Goal: Information Seeking & Learning: Learn about a topic

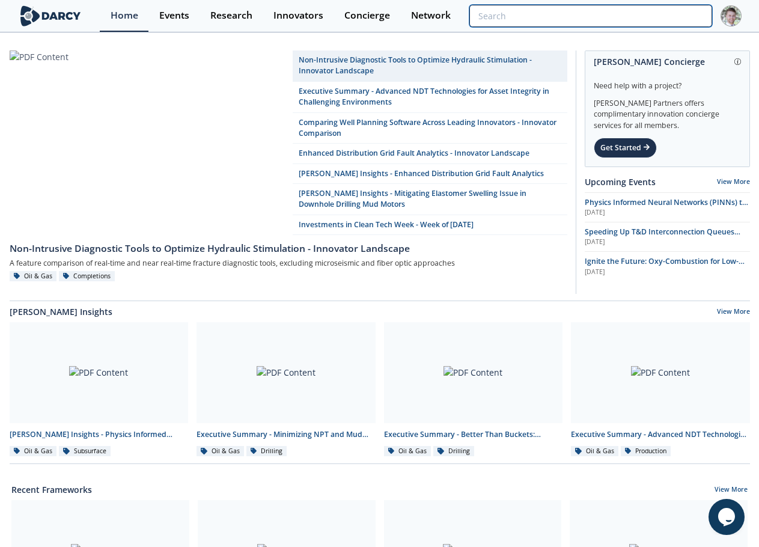
click at [675, 22] on input "search" at bounding box center [590, 16] width 242 height 22
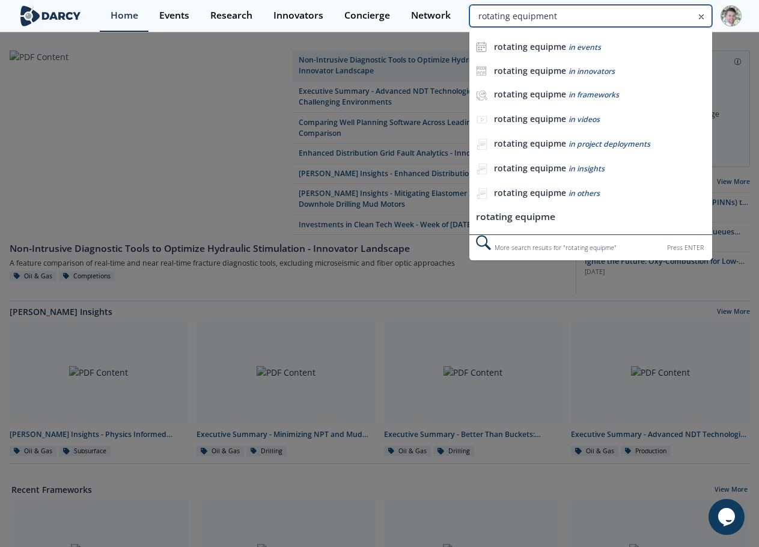
type input "rotating equipment"
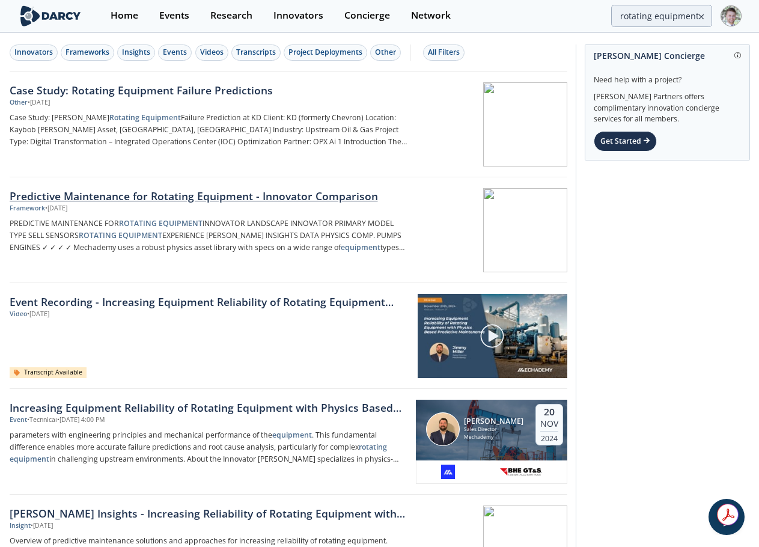
click at [182, 191] on div "Predictive Maintenance for Rotating Equipment - Innovator Comparison" at bounding box center [209, 196] width 398 height 16
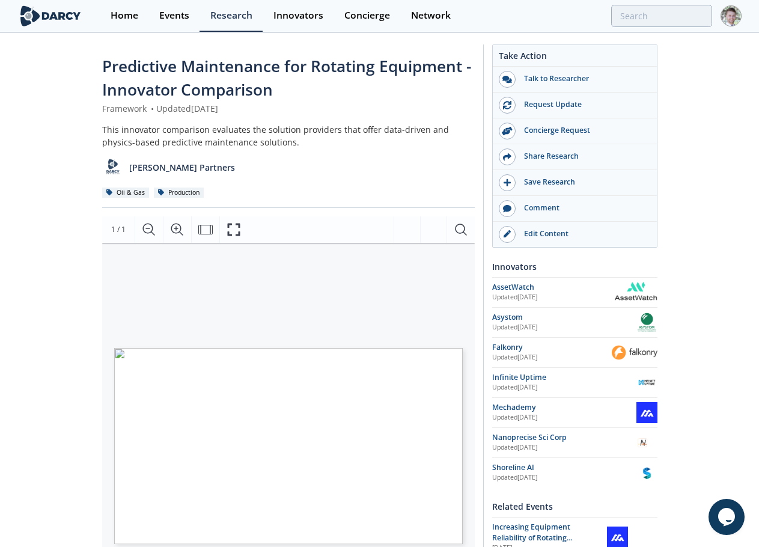
type input "rotating equipment"
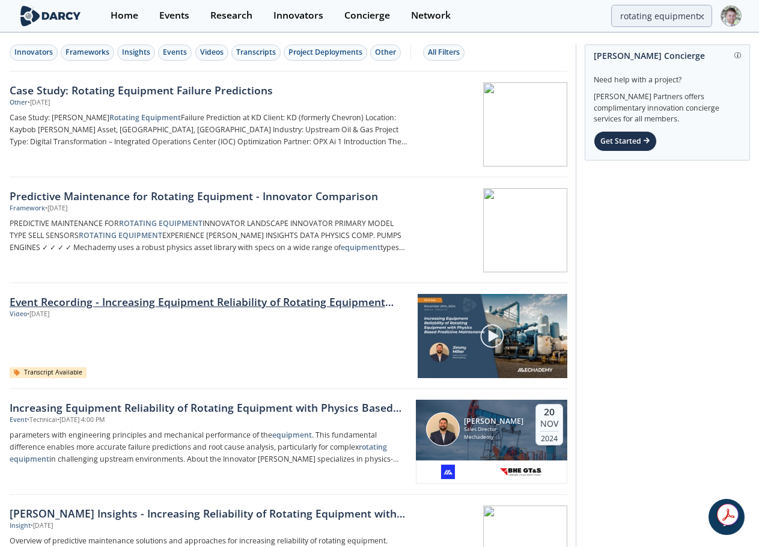
click at [236, 305] on link "Event Recording - Increasing Equipment Reliability of Rotating Equipment with P…" at bounding box center [210, 302] width 400 height 16
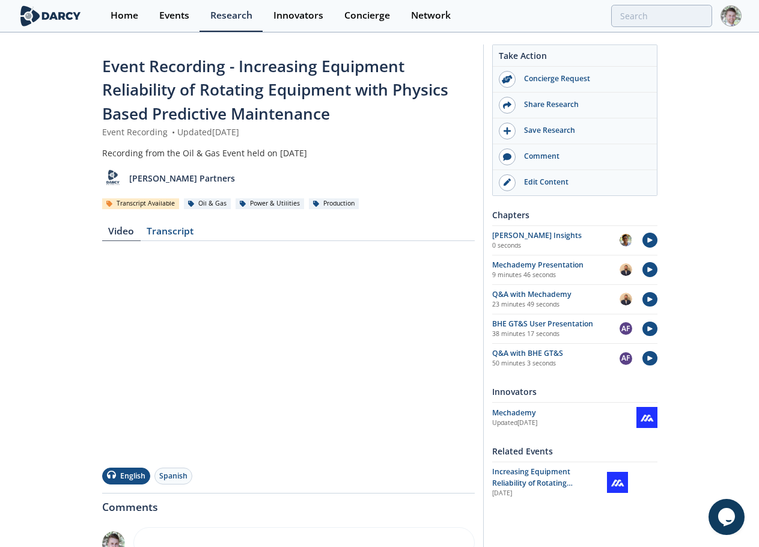
type input "rotating equipment"
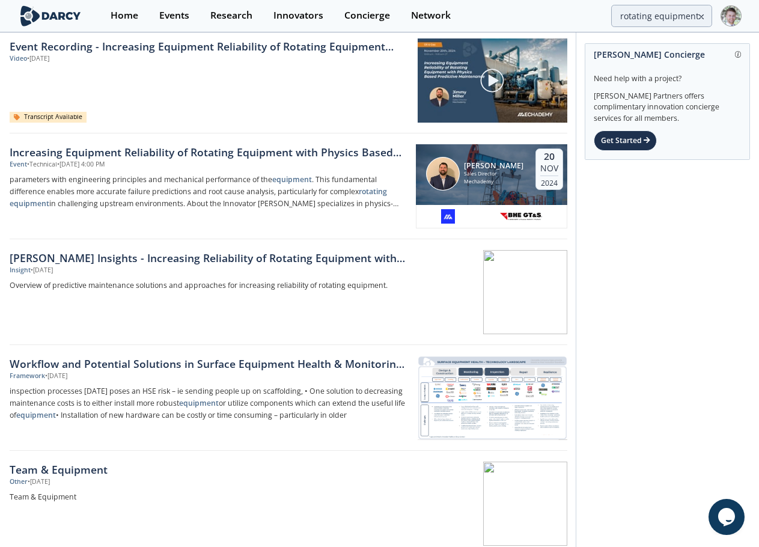
scroll to position [180, 0]
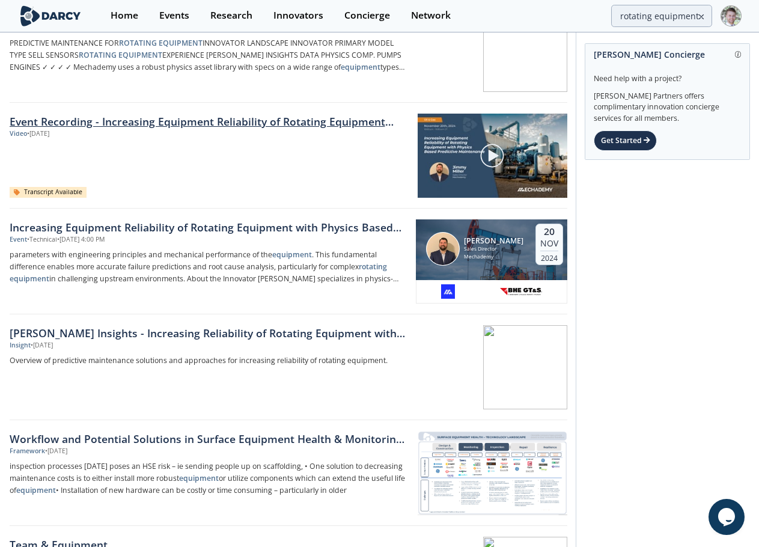
click at [178, 123] on link "Event Recording - Increasing Equipment Reliability of Rotating Equipment with P…" at bounding box center [210, 122] width 400 height 16
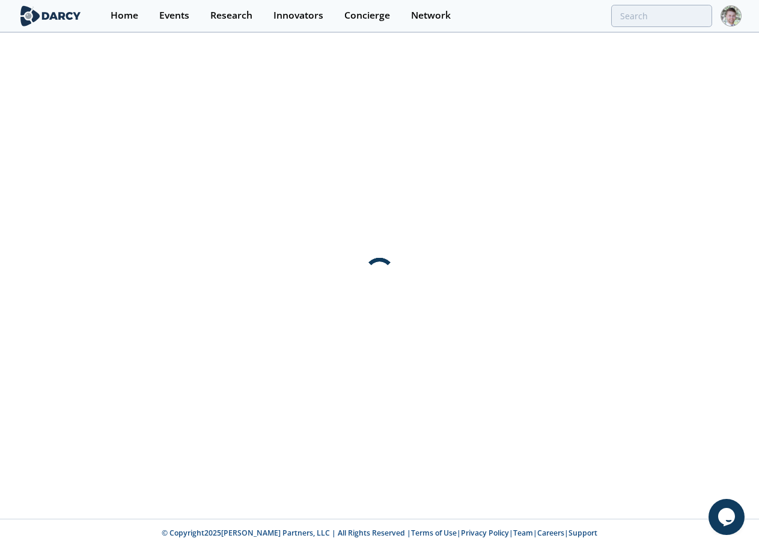
scroll to position [0, 0]
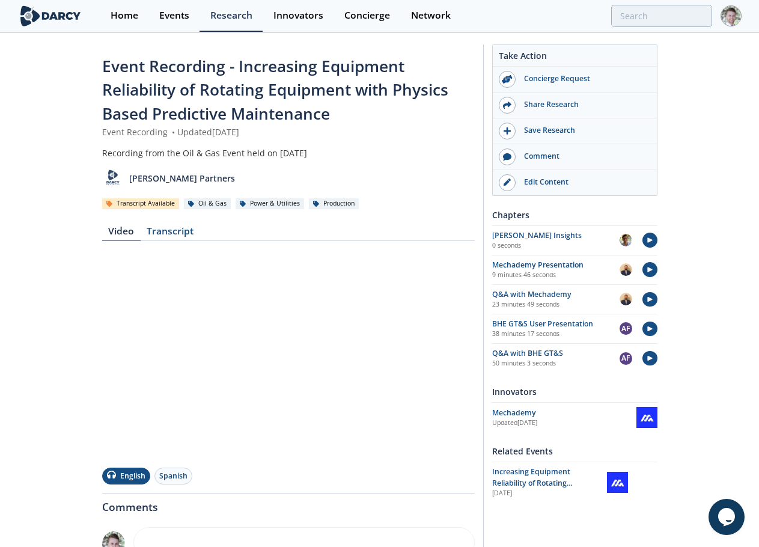
type input "rotating equipment"
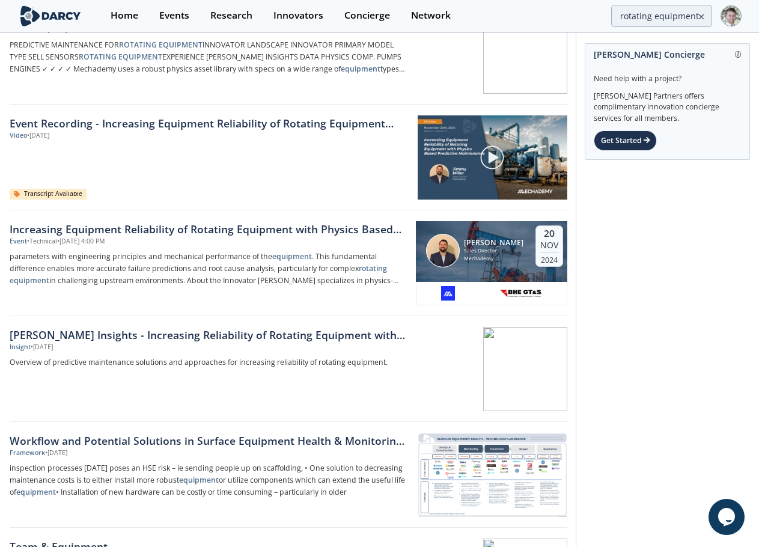
scroll to position [180, 0]
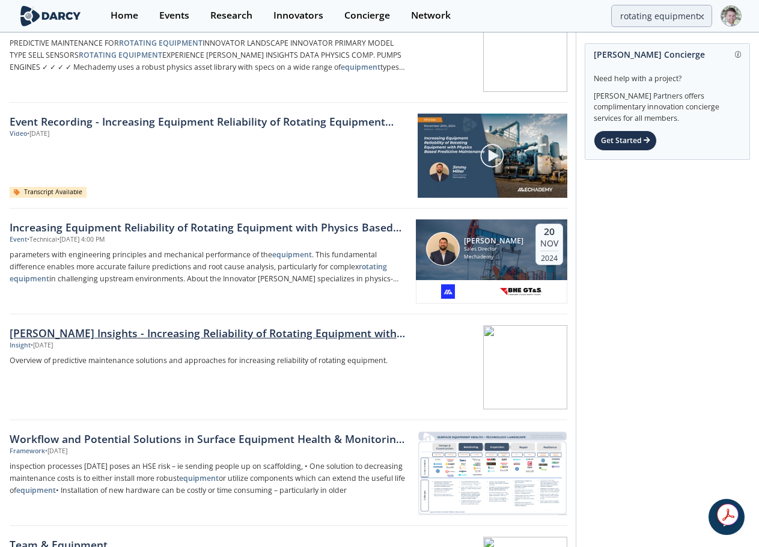
click at [483, 364] on div at bounding box center [491, 367] width 151 height 84
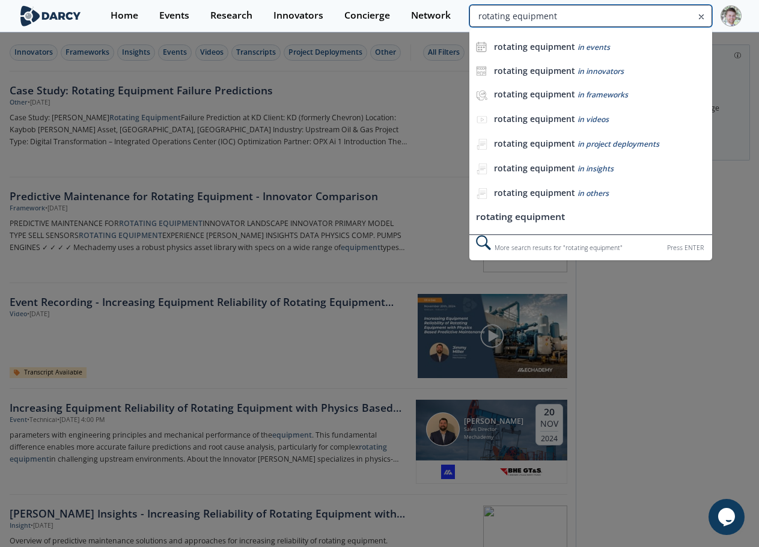
click at [661, 17] on input "rotating equipment" at bounding box center [590, 16] width 242 height 22
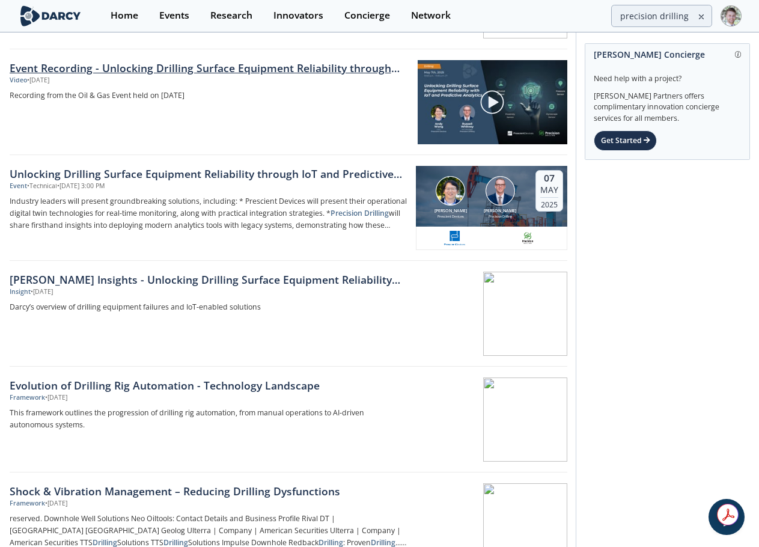
scroll to position [361, 0]
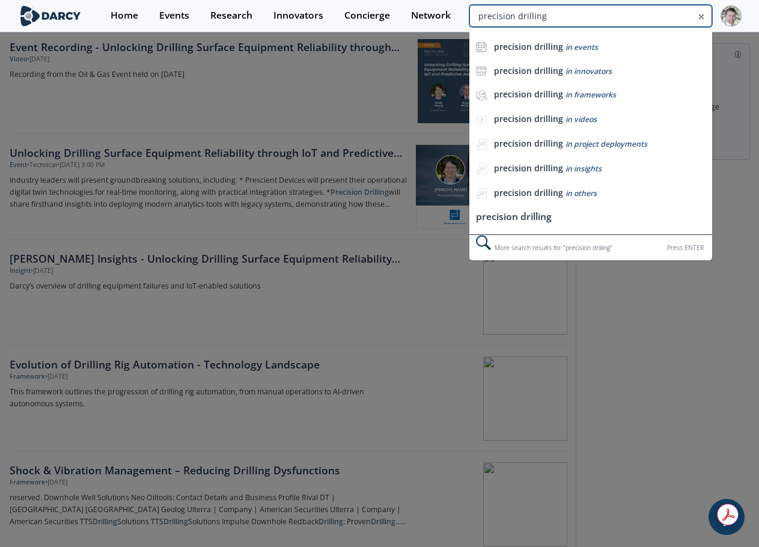
click at [642, 20] on input "precision drilling" at bounding box center [590, 16] width 242 height 22
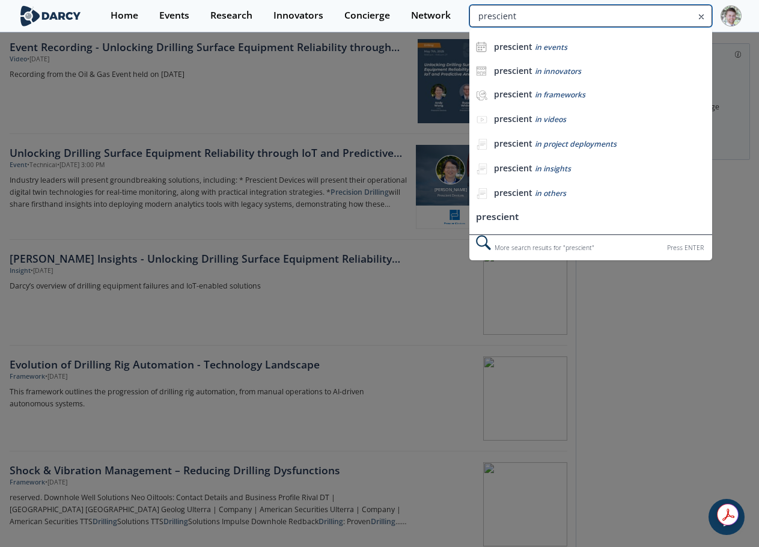
type input "prescient"
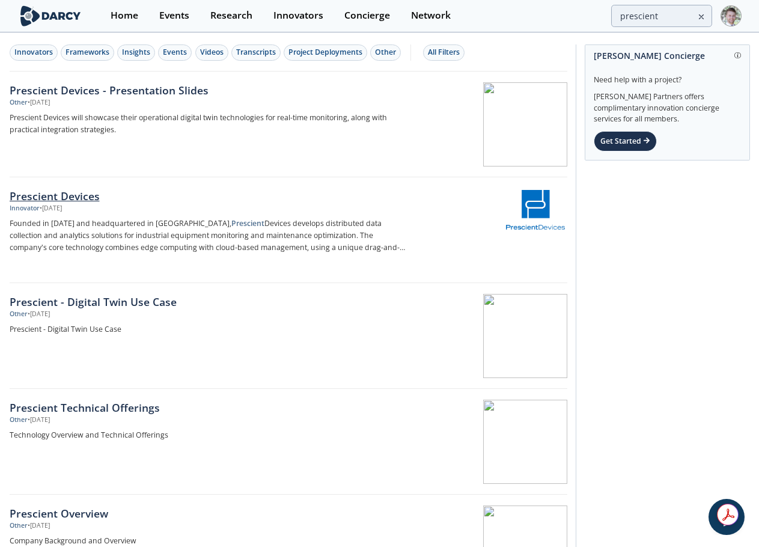
click at [60, 200] on div "Prescient Devices" at bounding box center [209, 196] width 398 height 16
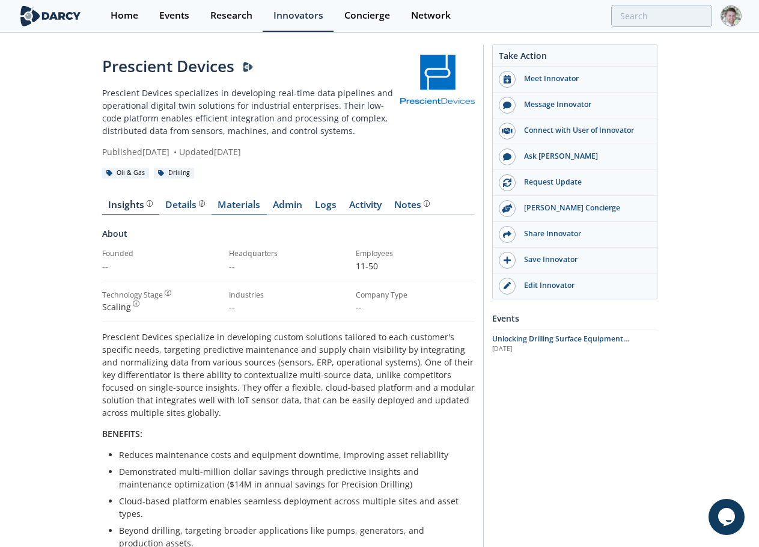
click at [240, 200] on link "Materials" at bounding box center [239, 207] width 55 height 14
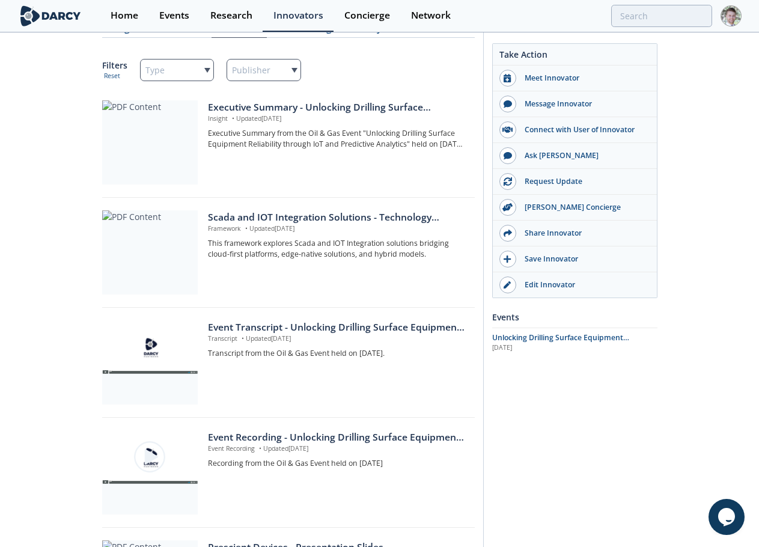
scroll to position [180, 0]
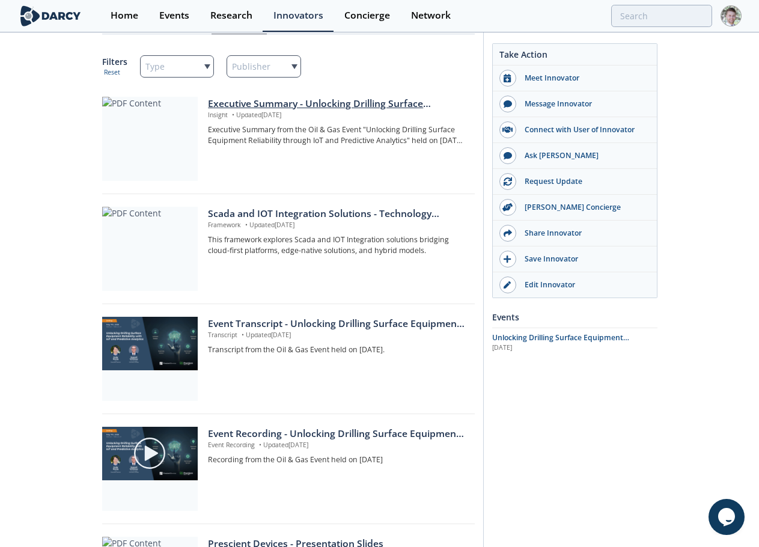
click at [254, 102] on div "Executive Summary - Unlocking Drilling Surface Equipment Reliability through Io…" at bounding box center [337, 104] width 258 height 14
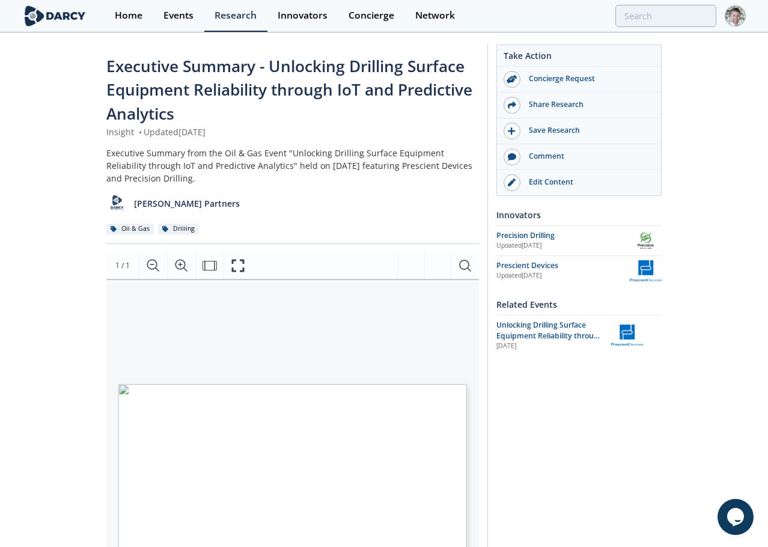
click at [234, 263] on icon "Fullscreen" at bounding box center [238, 265] width 14 height 14
click at [231, 265] on icon "Fullscreen" at bounding box center [238, 265] width 14 height 14
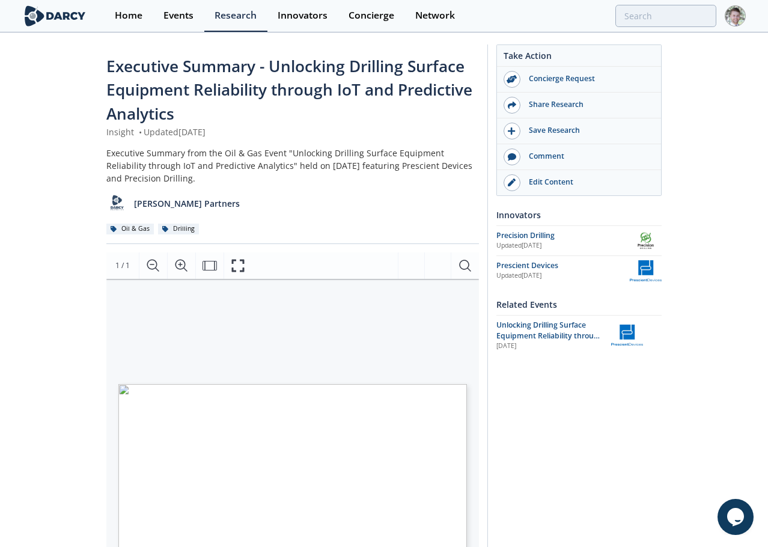
click at [234, 267] on icon "Fullscreen" at bounding box center [238, 265] width 14 height 14
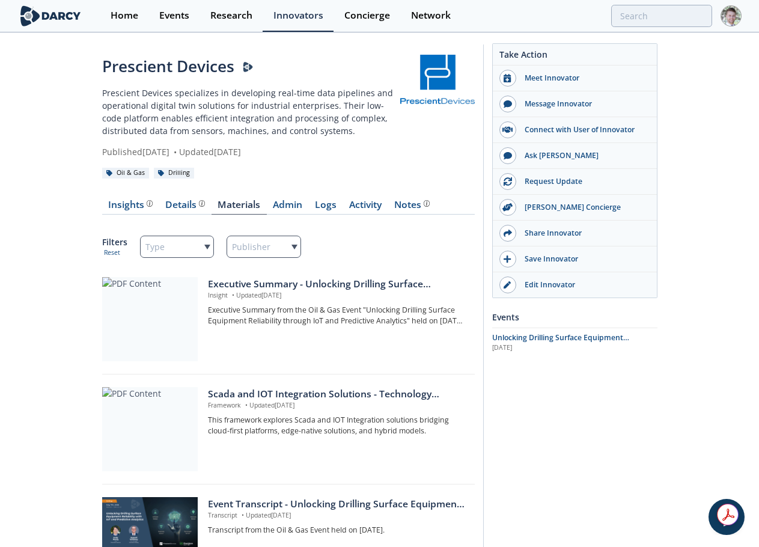
scroll to position [60, 0]
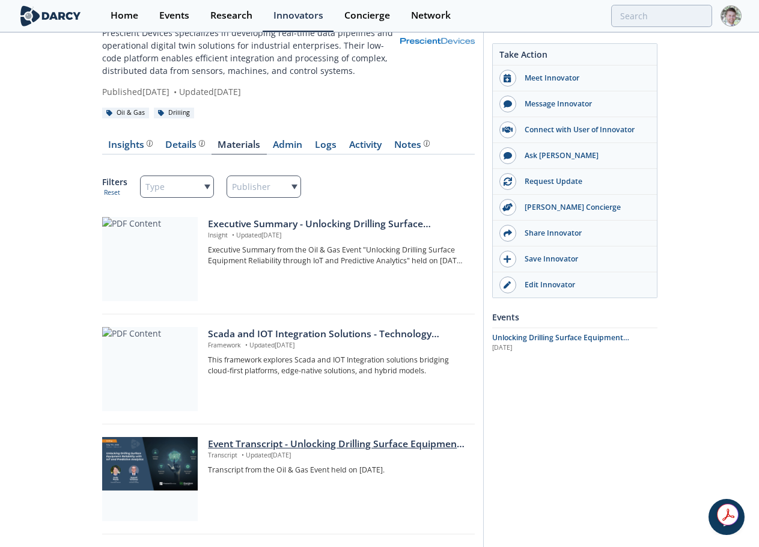
click at [289, 448] on div "Event Transcript - Unlocking Drilling Surface Equipment Reliability through IoT…" at bounding box center [337, 444] width 258 height 14
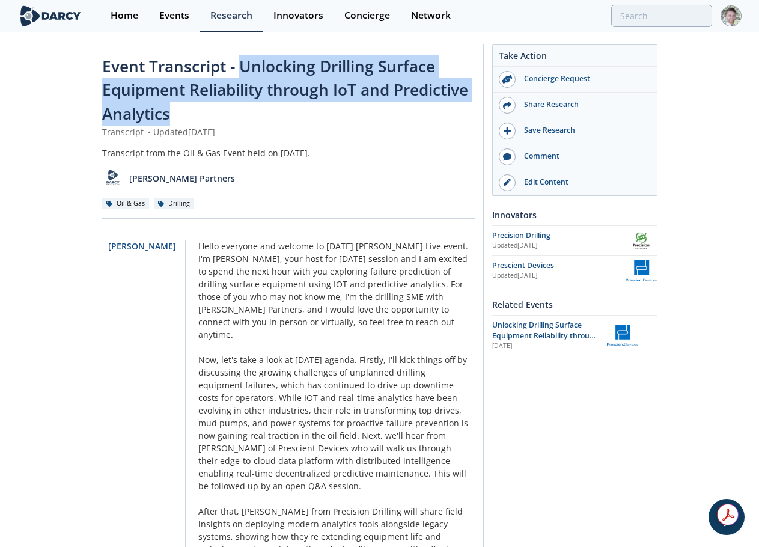
drag, startPoint x: 194, startPoint y: 109, endPoint x: 242, endPoint y: 58, distance: 70.2
click at [242, 58] on div "Event Transcript - Unlocking Drilling Surface Equipment Reliability through IoT…" at bounding box center [288, 90] width 373 height 71
copy span "Unlocking Drilling Surface Equipment Reliability through IoT and Predictive Ana…"
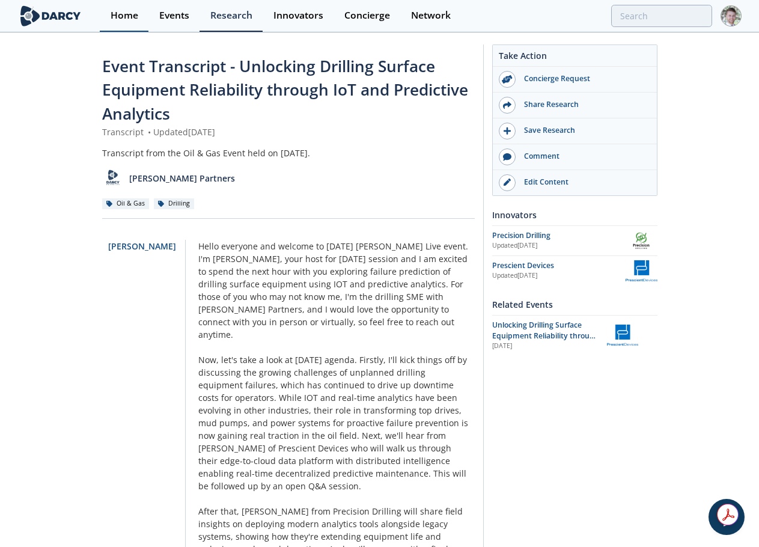
click at [129, 19] on div "Home" at bounding box center [125, 16] width 28 height 10
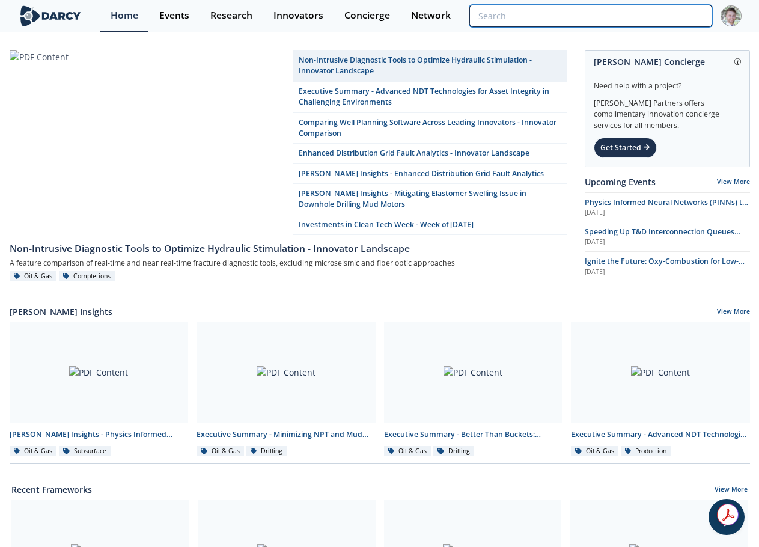
click at [651, 14] on input "search" at bounding box center [590, 16] width 242 height 22
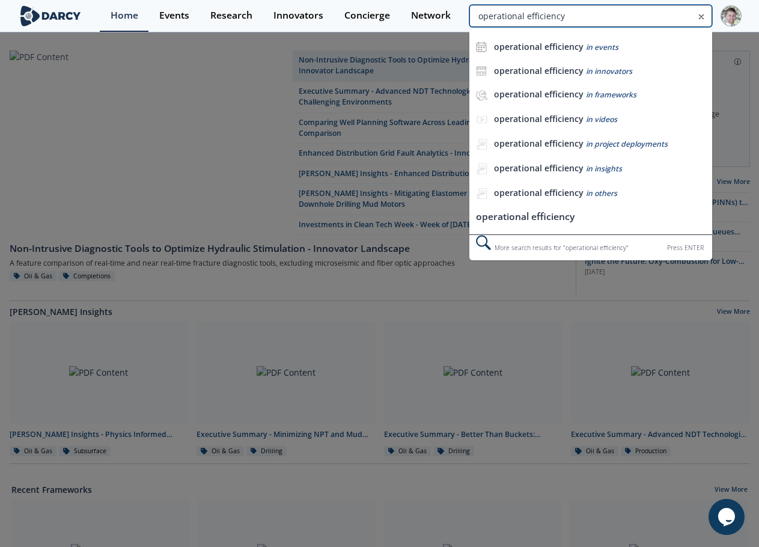
type input "operational efficiency"
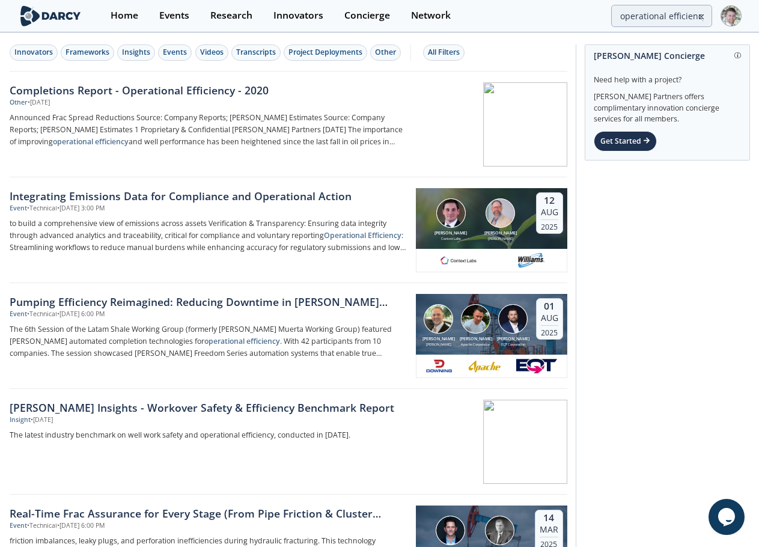
click at [699, 17] on icon at bounding box center [701, 17] width 8 height 14
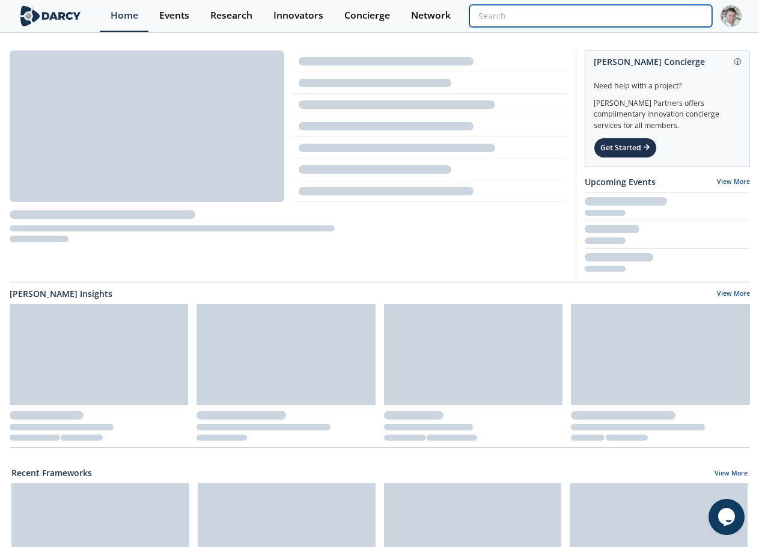
click at [678, 17] on input "search" at bounding box center [590, 16] width 242 height 22
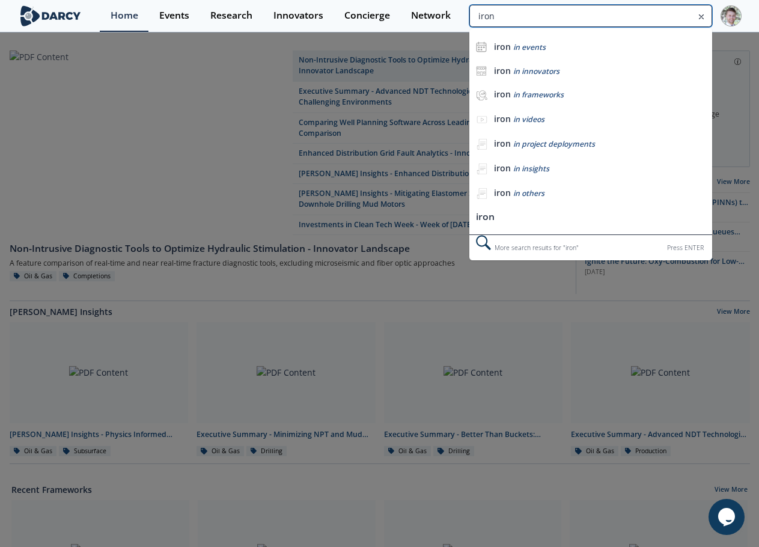
type input "iron"
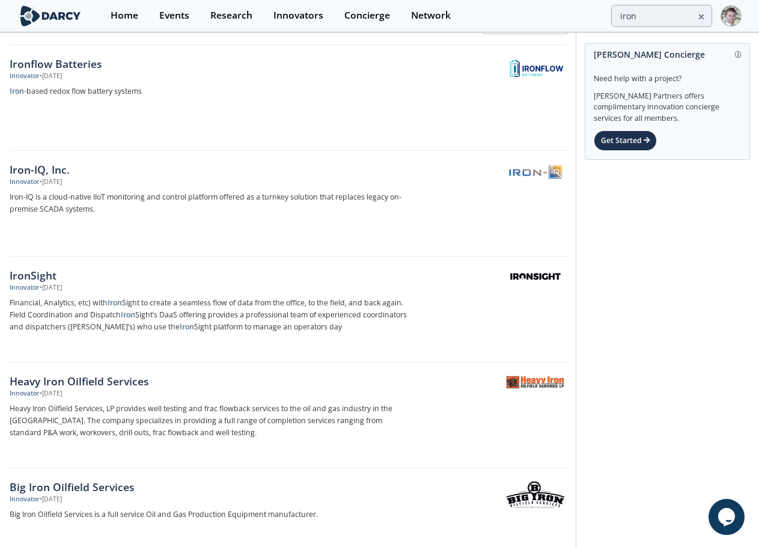
scroll to position [361, 0]
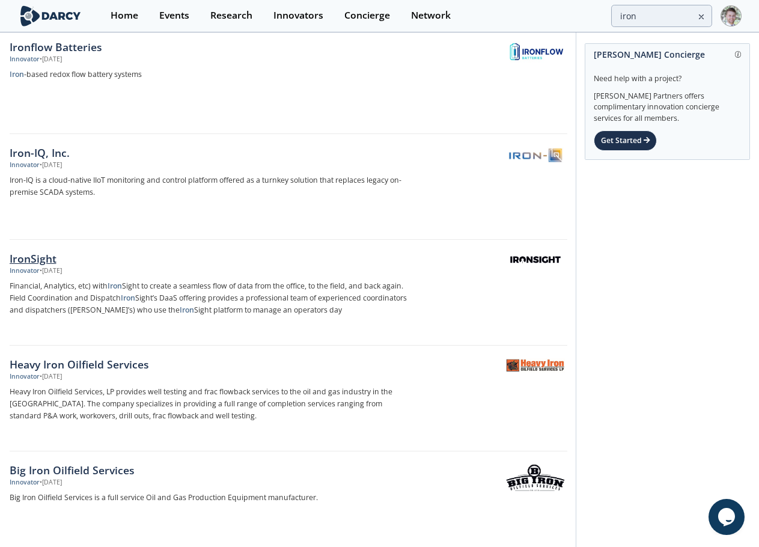
click at [63, 257] on div "IronSight" at bounding box center [209, 259] width 398 height 16
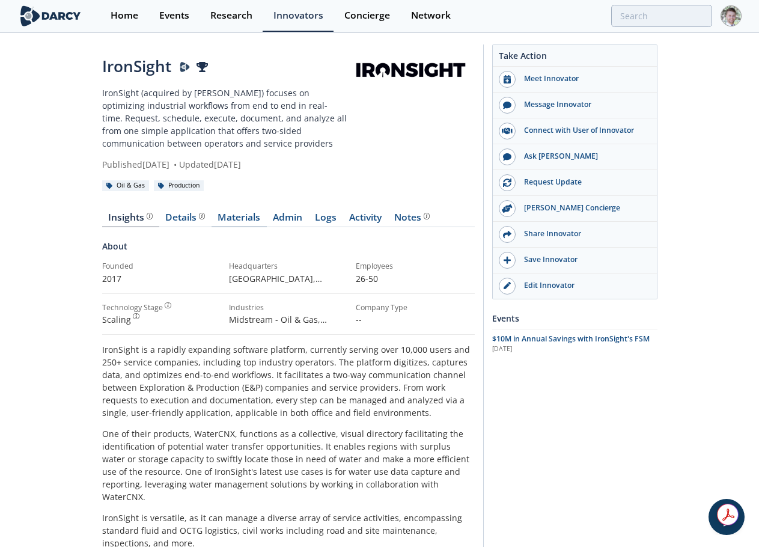
click at [243, 222] on link "Materials" at bounding box center [239, 220] width 55 height 14
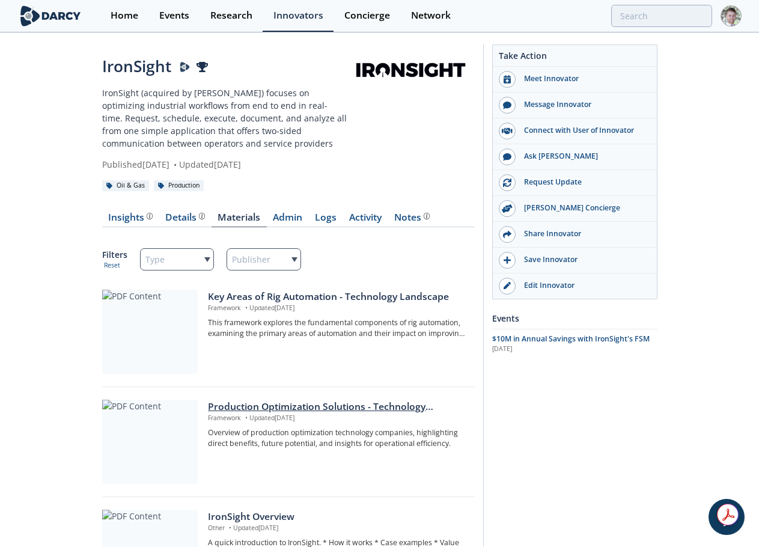
click at [258, 405] on div "Production Optimization Solutions - Technology Landscape" at bounding box center [337, 407] width 258 height 14
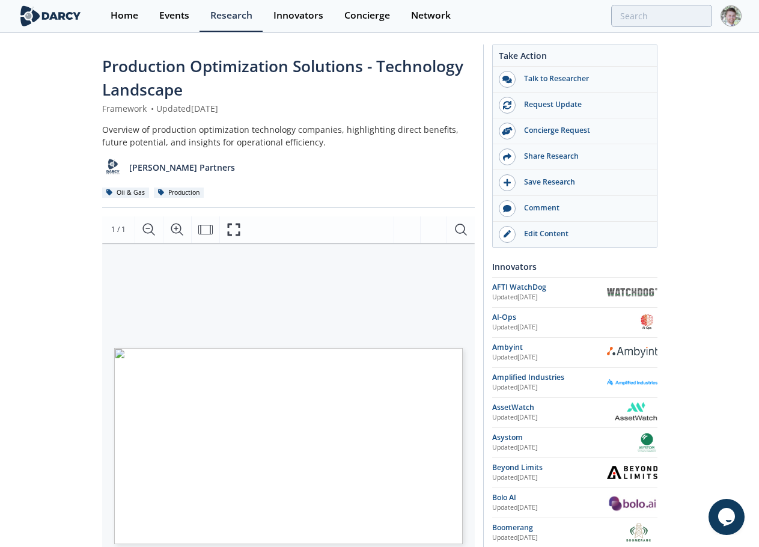
click at [84, 353] on div "Production Optimization Solutions - Technology Landscape Framework • Updated Fe…" at bounding box center [379, 475] width 759 height 882
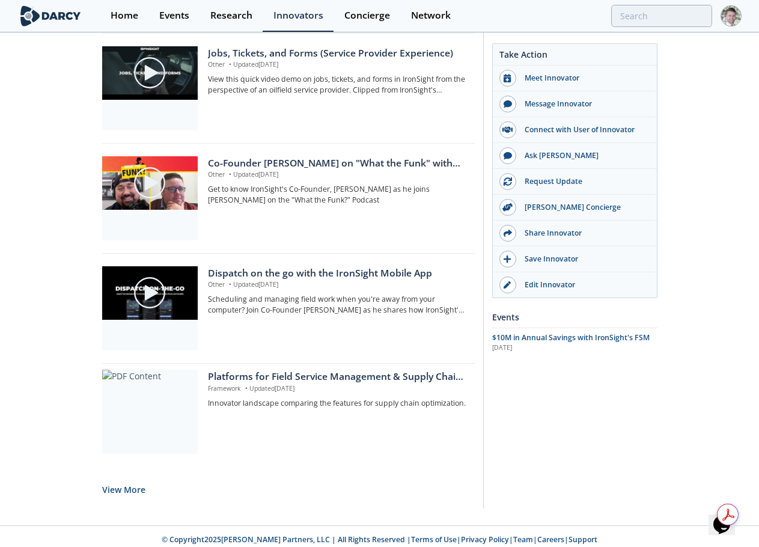
scroll to position [911, 0]
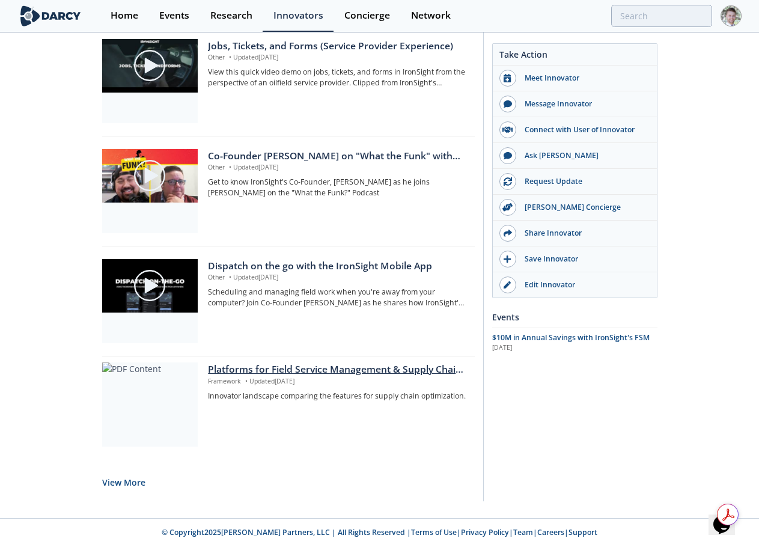
click at [301, 371] on div "Platforms for Field Service Management & Supply Chain Optimization - Innovator …" at bounding box center [337, 369] width 258 height 14
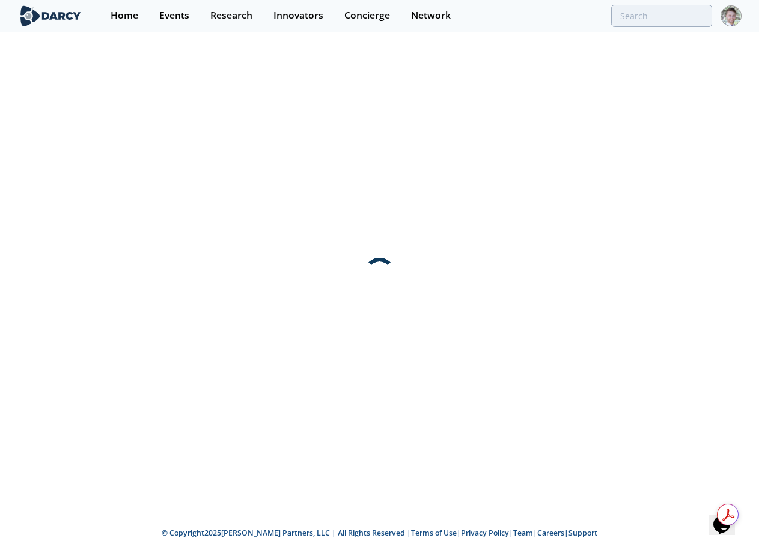
scroll to position [0, 0]
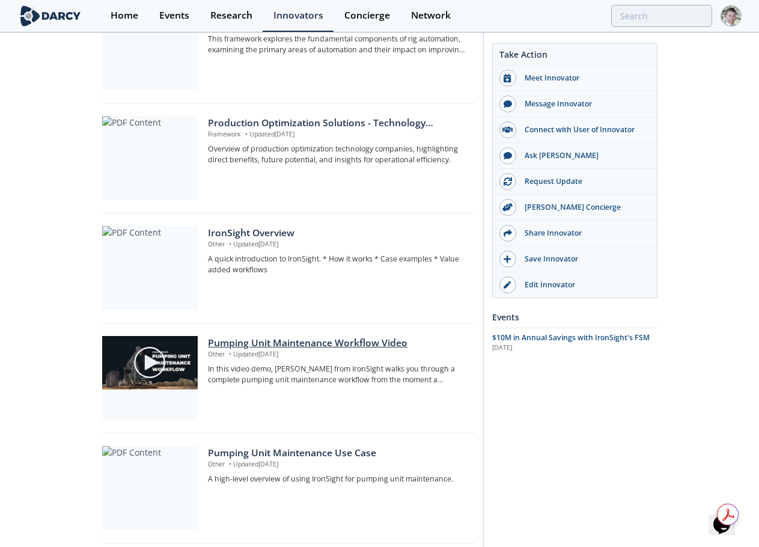
scroll to position [301, 0]
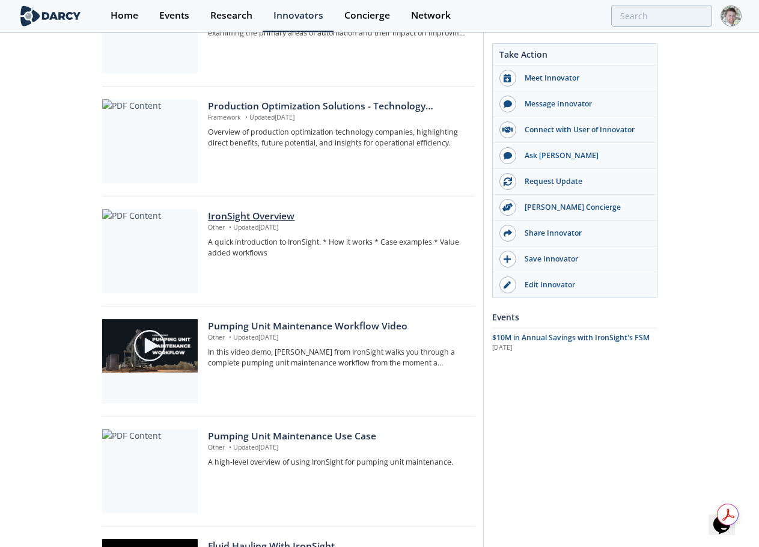
click at [238, 217] on div "IronSight Overview" at bounding box center [337, 216] width 258 height 14
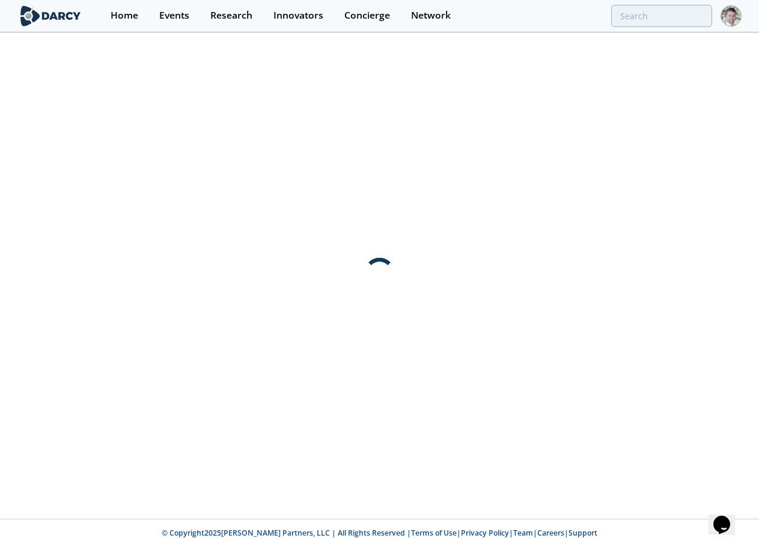
scroll to position [0, 0]
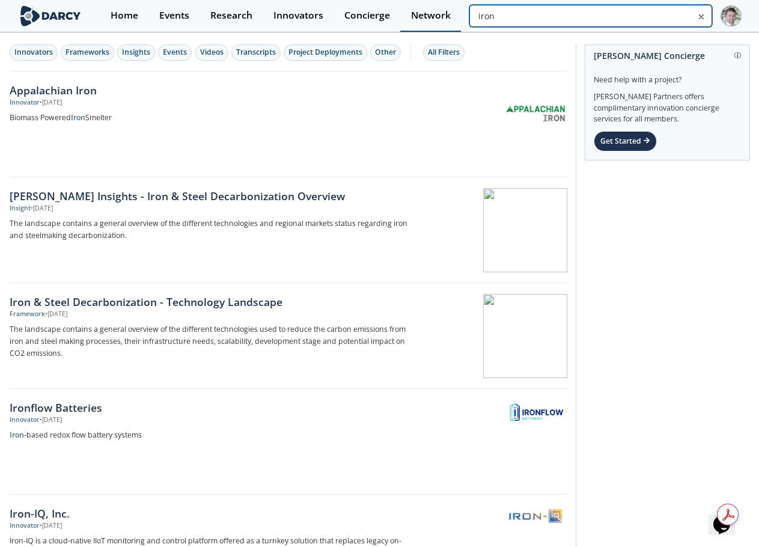
drag, startPoint x: 626, startPoint y: 13, endPoint x: 409, endPoint y: 1, distance: 216.7
click at [409, 1] on div "Home Events Research Innovators Concierge Network iron" at bounding box center [420, 16] width 641 height 32
type input "operations"
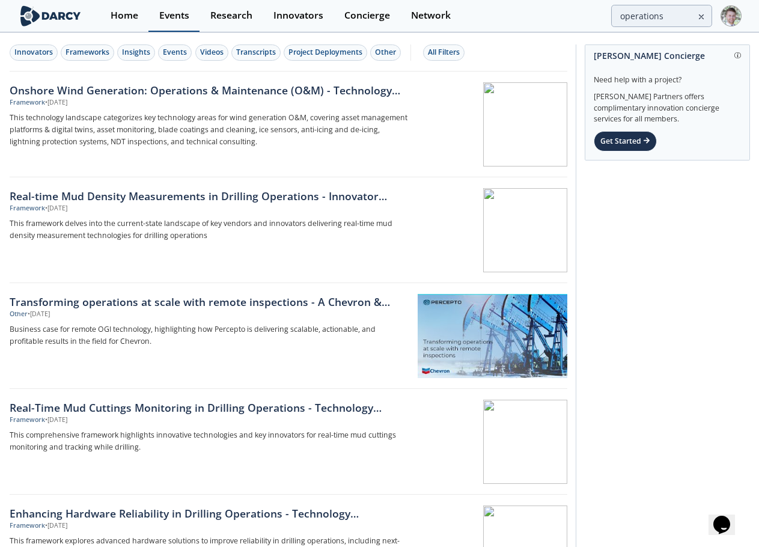
click at [180, 18] on div "Events" at bounding box center [174, 16] width 30 height 10
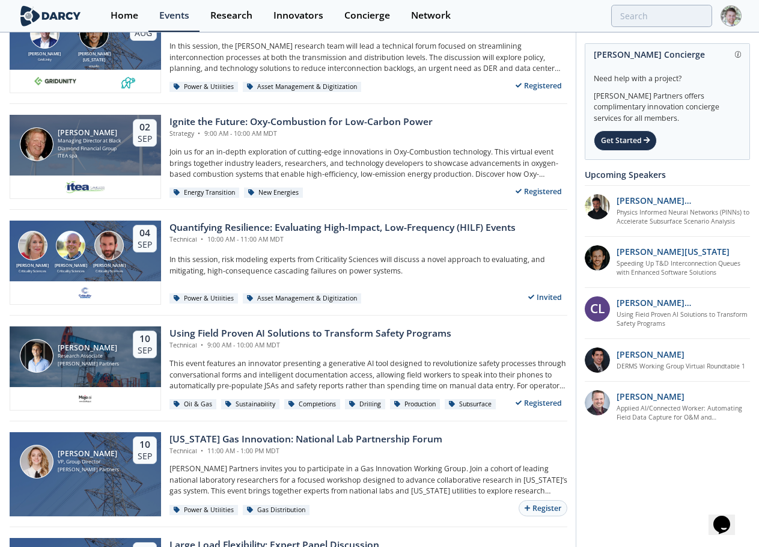
scroll to position [180, 0]
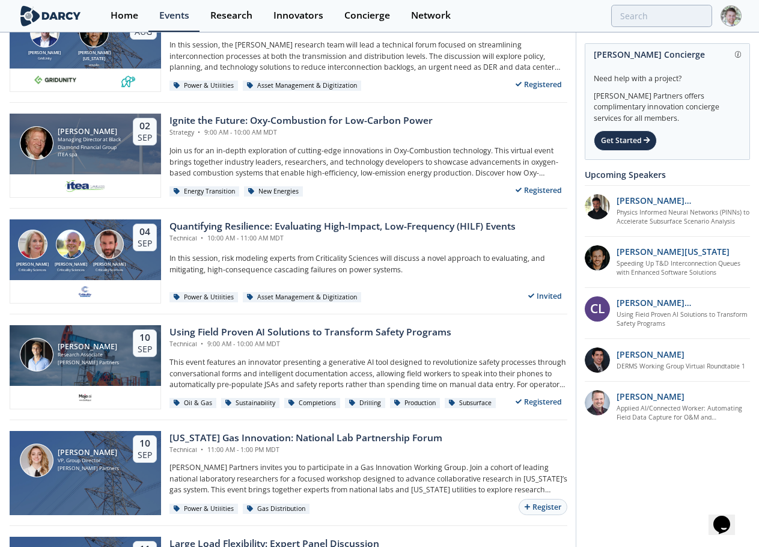
drag, startPoint x: 433, startPoint y: 230, endPoint x: 592, endPoint y: 469, distance: 287.1
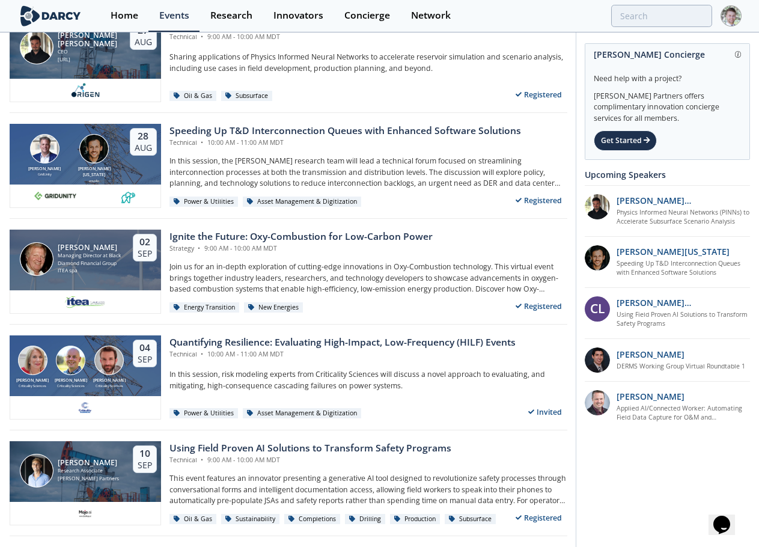
scroll to position [0, 0]
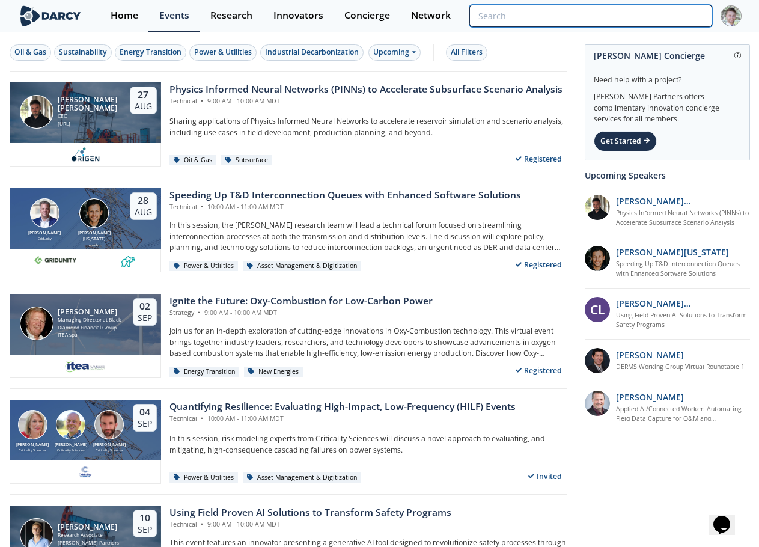
click at [627, 24] on input "search" at bounding box center [590, 16] width 242 height 22
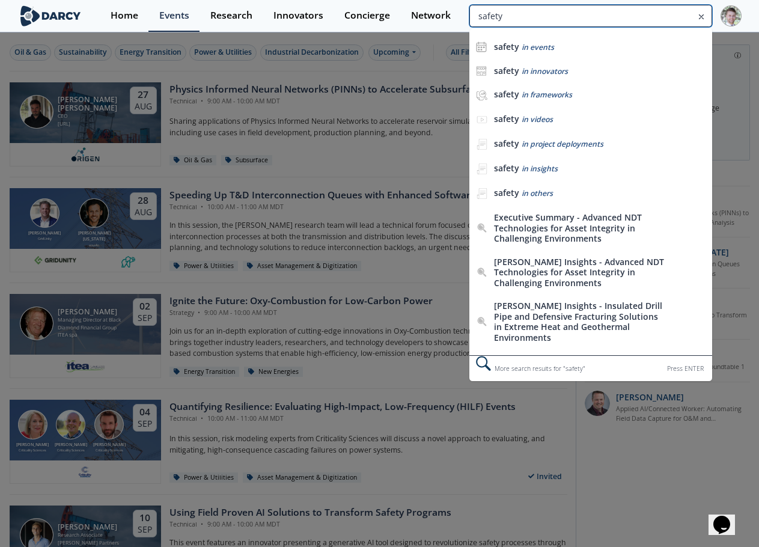
type input "safety"
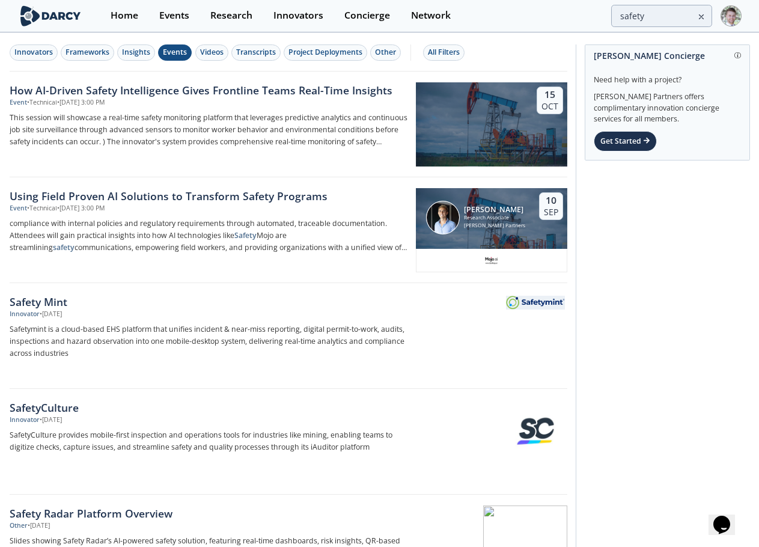
click at [163, 47] on div "Events" at bounding box center [175, 52] width 24 height 11
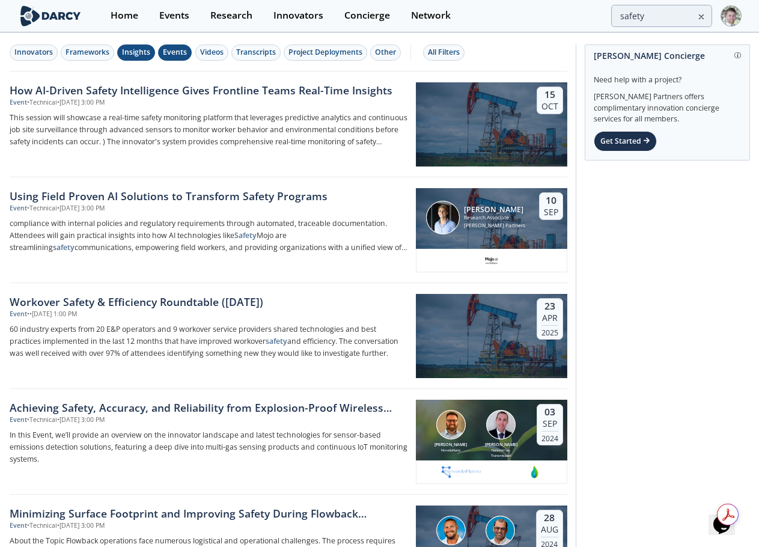
click at [133, 52] on div "Insights" at bounding box center [136, 52] width 28 height 11
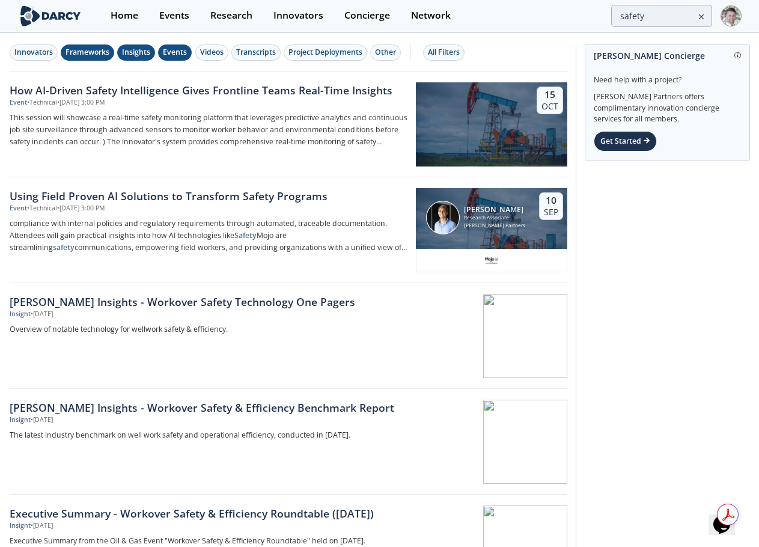
click at [86, 52] on div "Frameworks" at bounding box center [88, 52] width 44 height 11
click at [151, 301] on div "Darcy Insights - Workover Safety Technology One Pagers" at bounding box center [209, 302] width 398 height 16
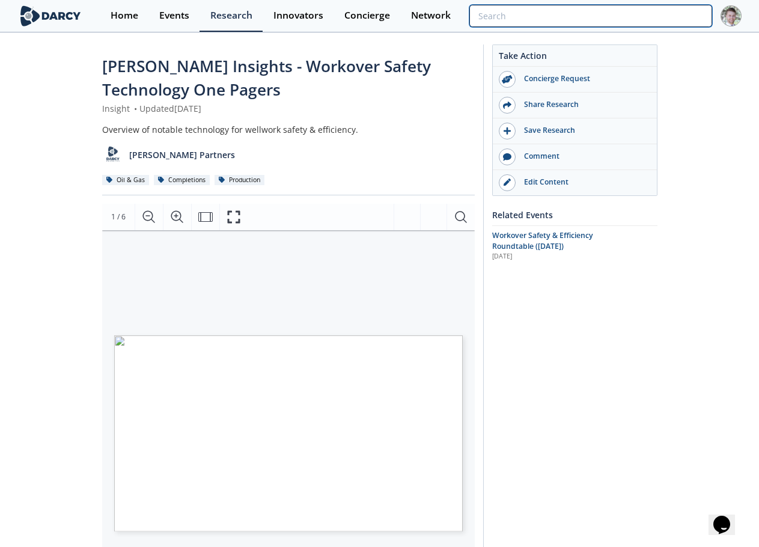
click at [637, 17] on input "search" at bounding box center [590, 16] width 242 height 22
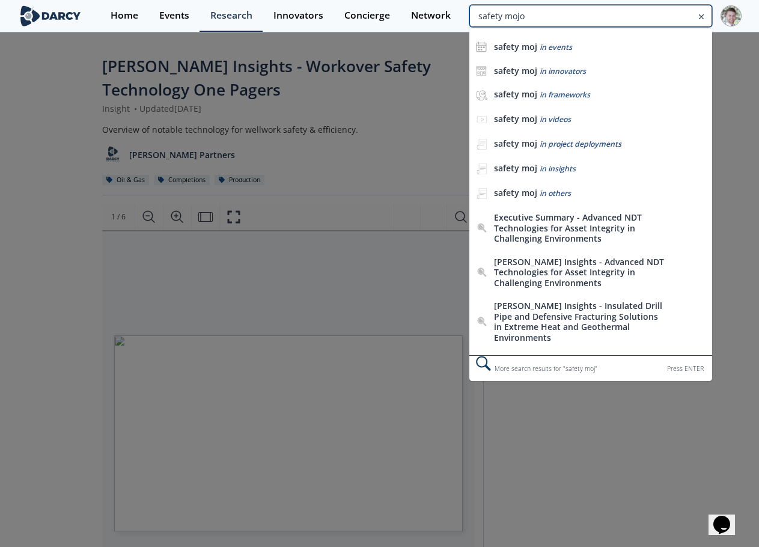
type input "safety mojo"
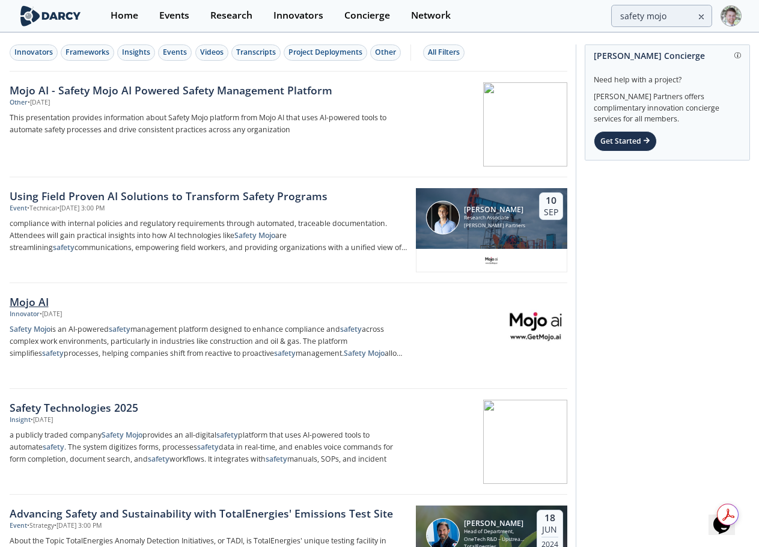
click at [28, 305] on div "Mojo AI" at bounding box center [209, 302] width 398 height 16
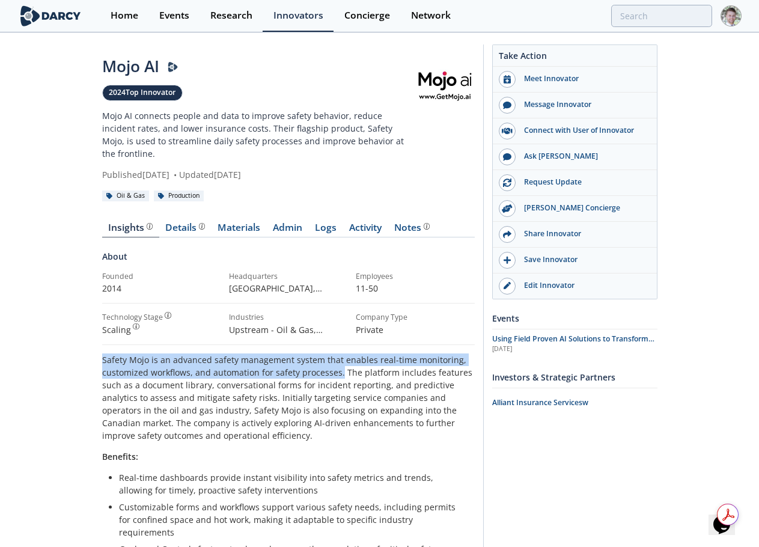
drag, startPoint x: 101, startPoint y: 346, endPoint x: 339, endPoint y: 364, distance: 238.7
click at [339, 364] on div "Mojo AI 2024 Top Innovator Mojo AI connects people and data to improve safety b…" at bounding box center [379, 501] width 759 height 935
copy p "Safety Mojo is an advanced safety management system that enables real-time moni…"
click at [251, 223] on link "Materials" at bounding box center [239, 230] width 55 height 14
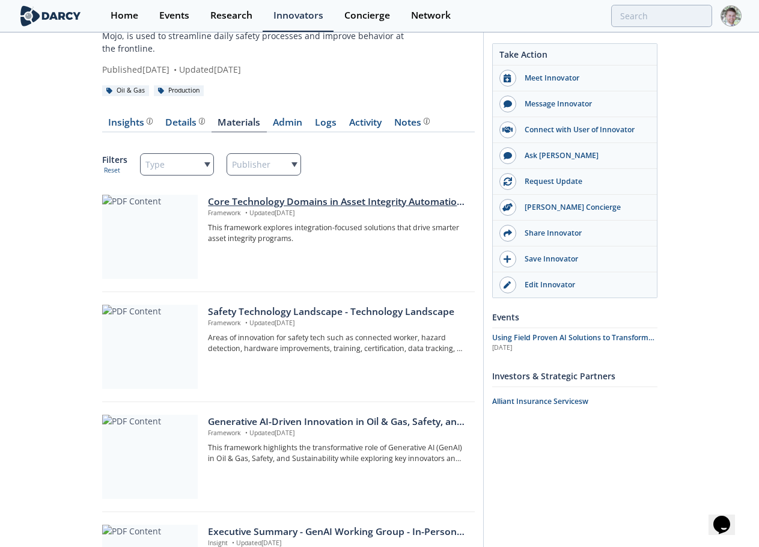
scroll to position [60, 0]
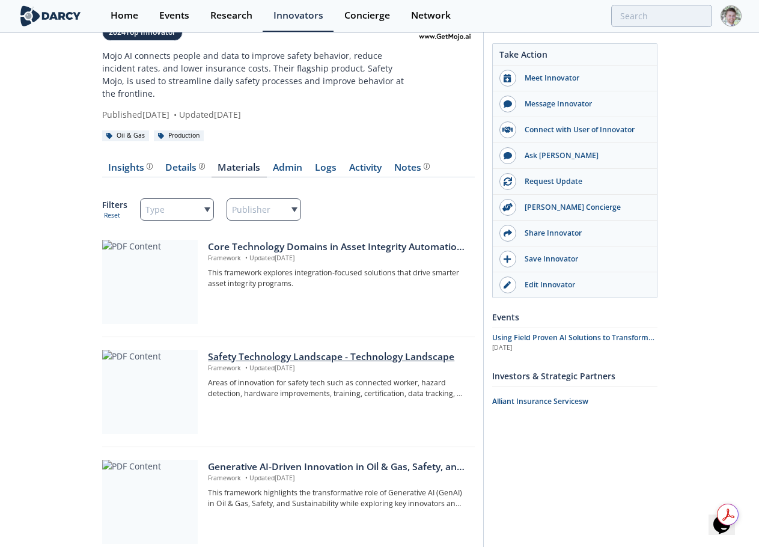
click at [335, 350] on div "Safety Technology Landscape - Technology Landscape" at bounding box center [337, 357] width 258 height 14
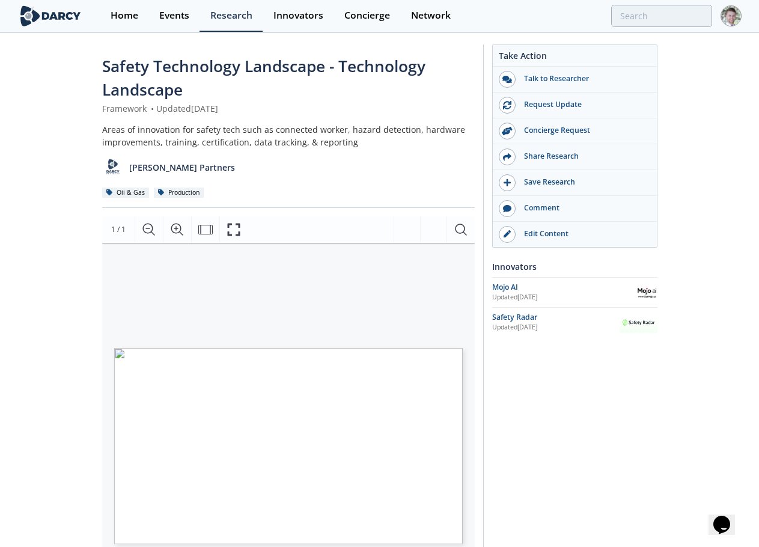
click at [13, 234] on div "Safety Technology Landscape - Technology Landscape Framework • Updated April 30…" at bounding box center [379, 475] width 759 height 882
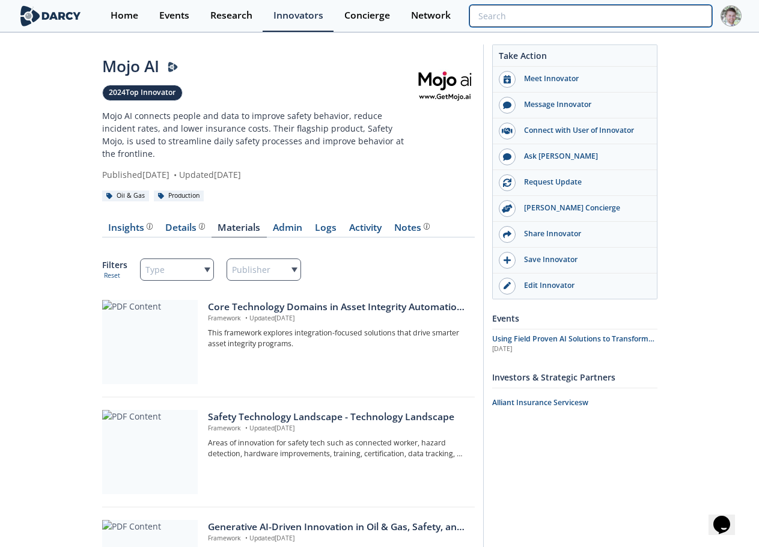
click at [625, 10] on input "search" at bounding box center [590, 16] width 242 height 22
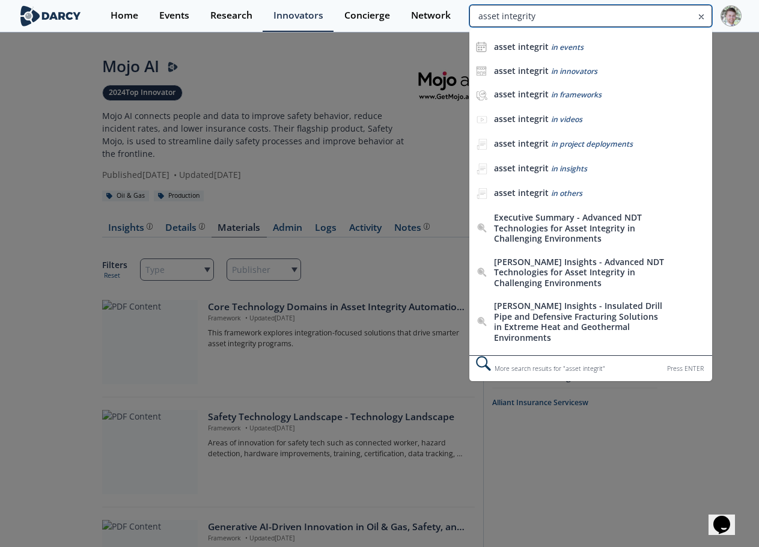
type input "asset integrity"
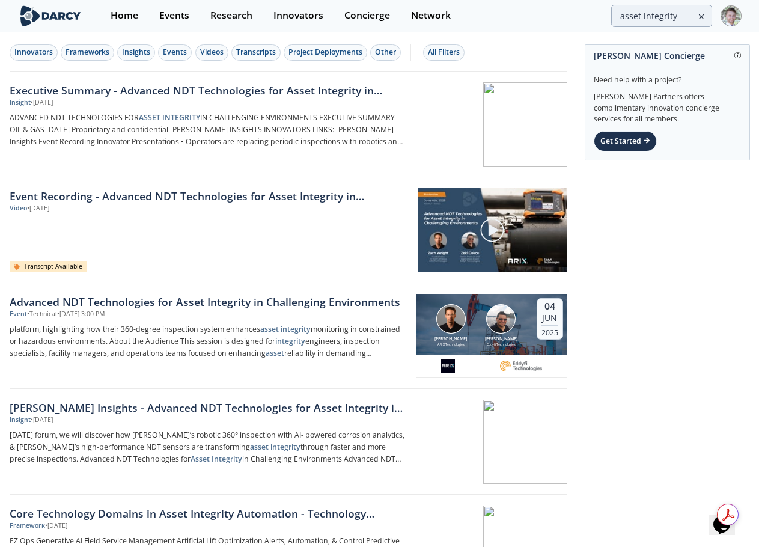
click at [300, 197] on link "Event Recording - Advanced NDT Technologies for Asset Integrity in Challenging …" at bounding box center [210, 196] width 400 height 16
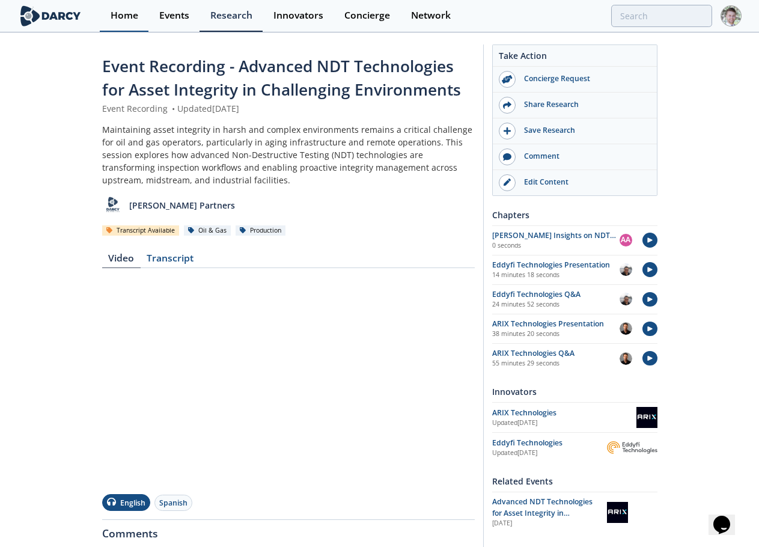
type input "asset integrity"
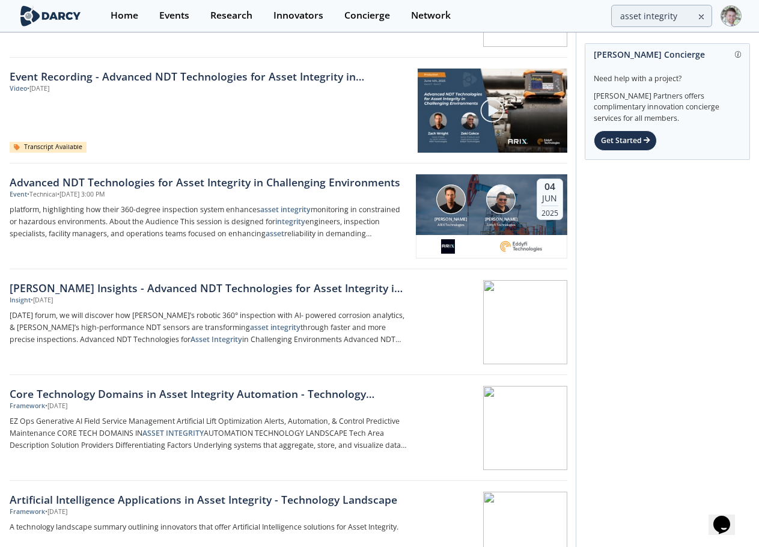
scroll to position [120, 0]
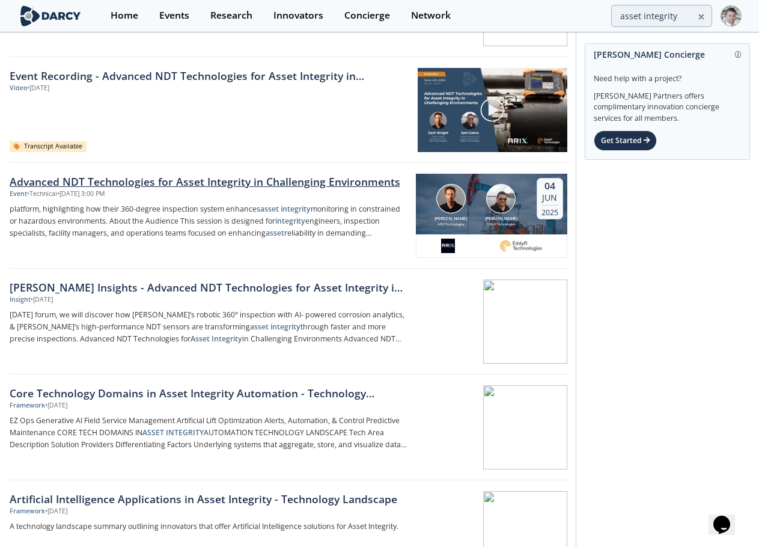
click at [197, 180] on div "Advanced NDT Technologies for Asset Integrity in Challenging Environments" at bounding box center [209, 182] width 398 height 16
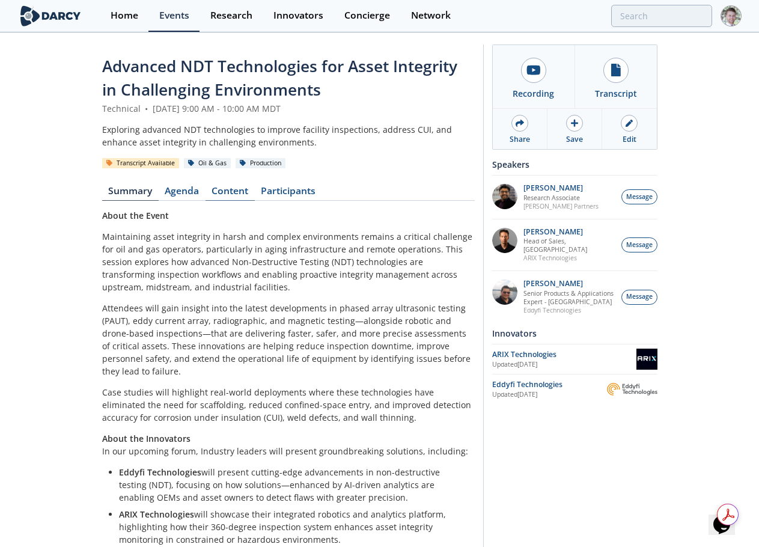
click at [222, 188] on link "Content" at bounding box center [230, 193] width 49 height 14
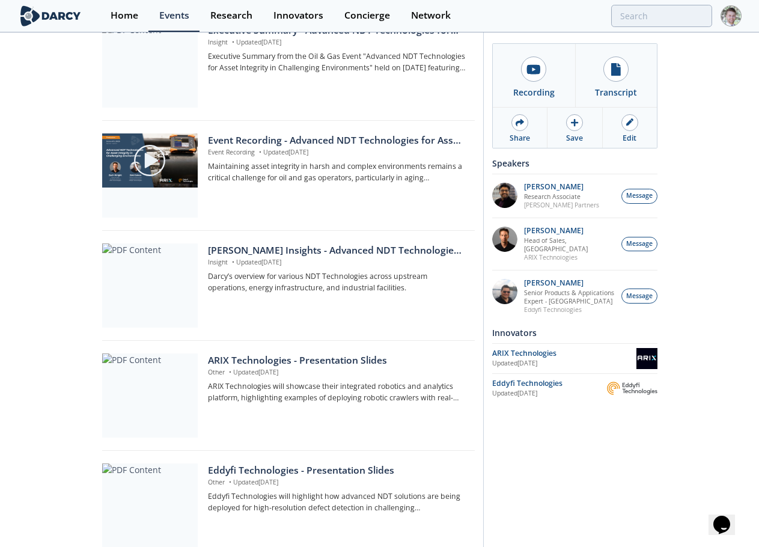
scroll to position [361, 0]
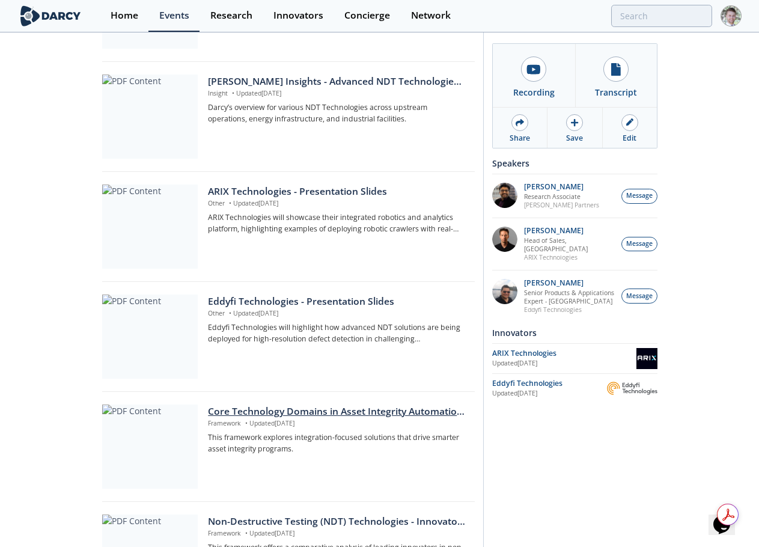
click at [322, 412] on div "Core Technology Domains in Asset Integrity Automation - Technology Landscape" at bounding box center [337, 412] width 258 height 14
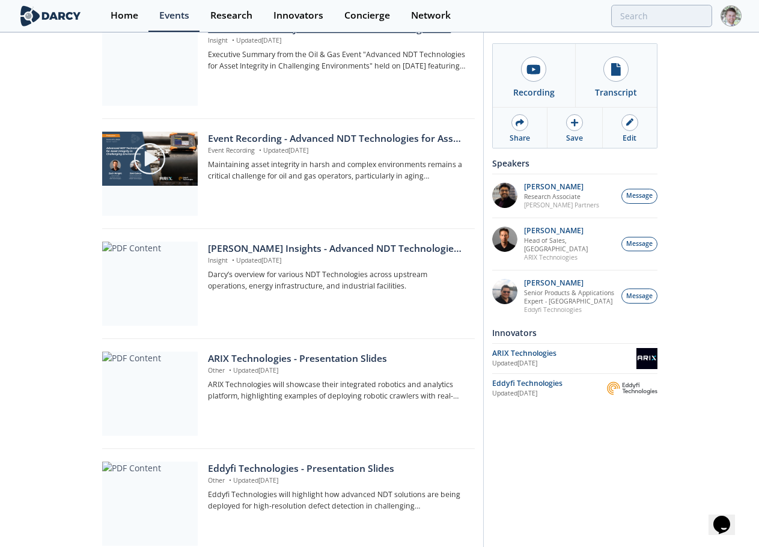
scroll to position [240, 0]
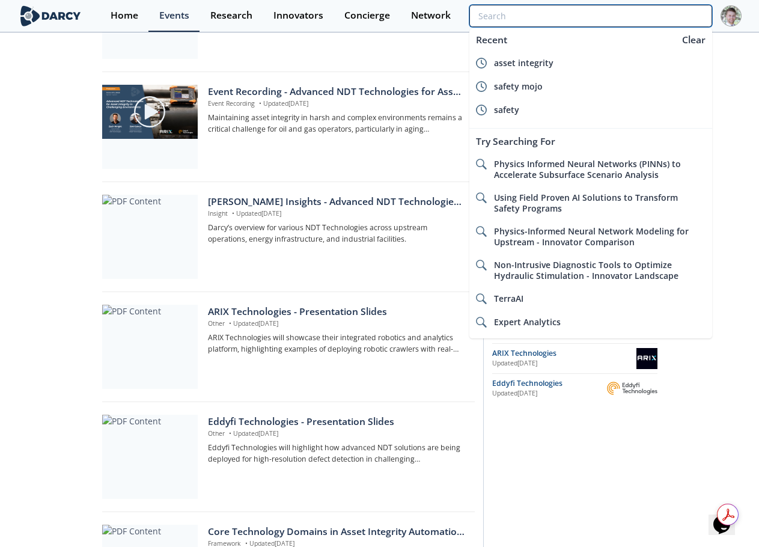
click at [677, 21] on input "search" at bounding box center [590, 16] width 242 height 22
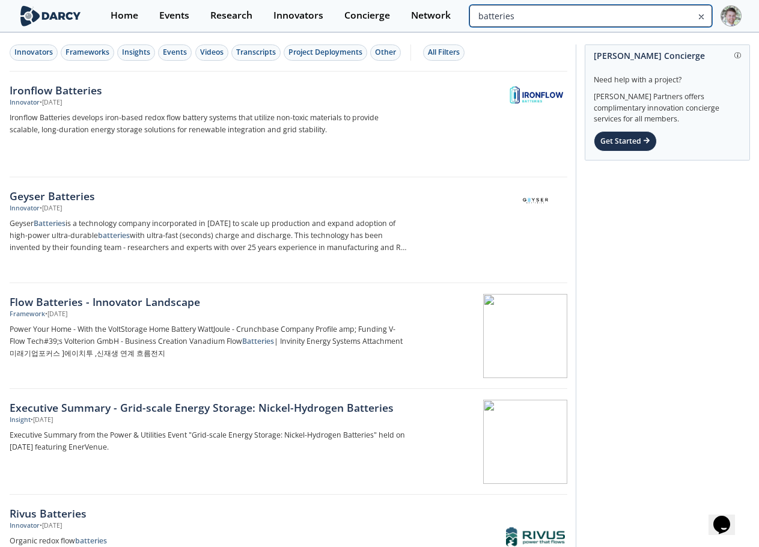
drag, startPoint x: 667, startPoint y: 19, endPoint x: 387, endPoint y: -19, distance: 283.4
click at [387, 0] on html "Home Events Research Innovators Concierge Network batteries Innovators Framewor…" at bounding box center [379, 273] width 759 height 547
type input "industrial batteries"
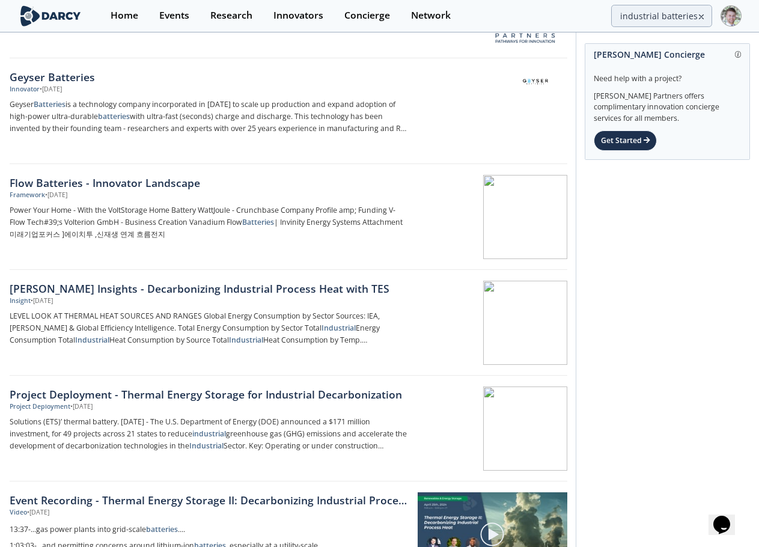
scroll to position [120, 0]
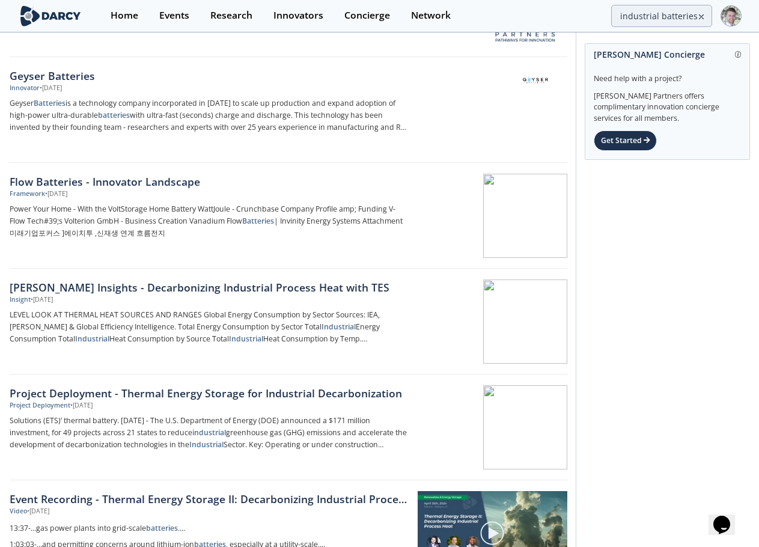
click at [702, 16] on icon at bounding box center [701, 17] width 8 height 14
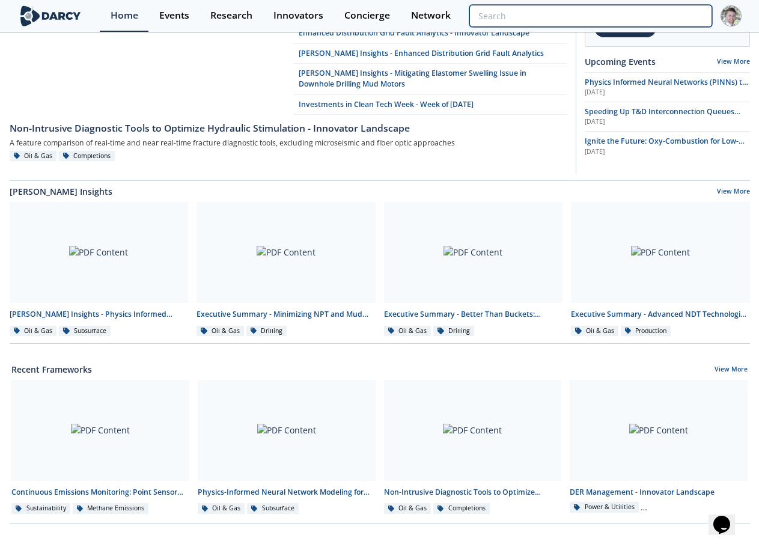
click at [652, 10] on input "search" at bounding box center [590, 16] width 242 height 22
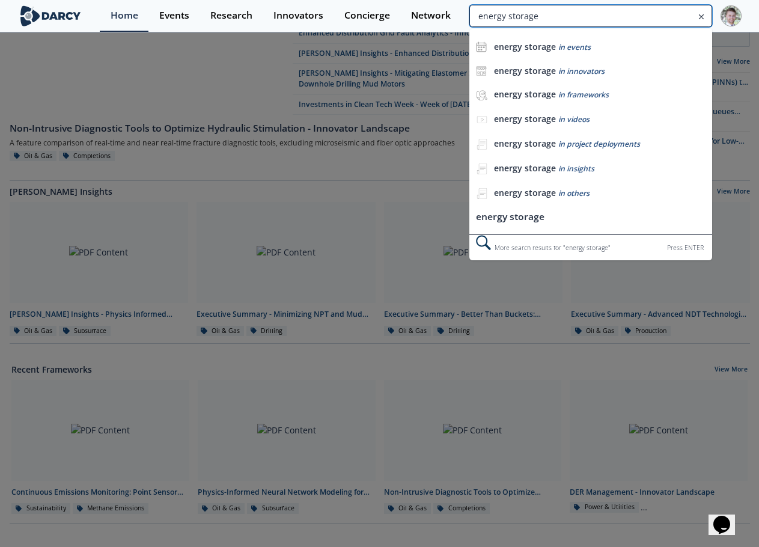
type input "energy storage"
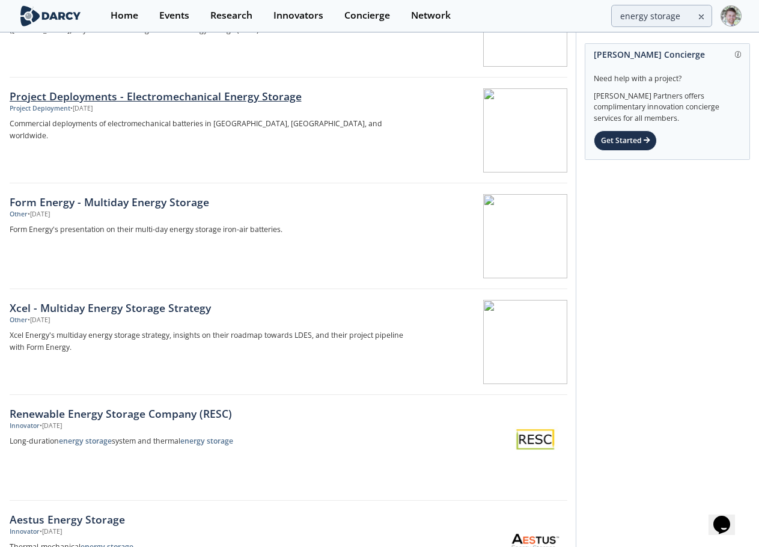
scroll to position [781, 0]
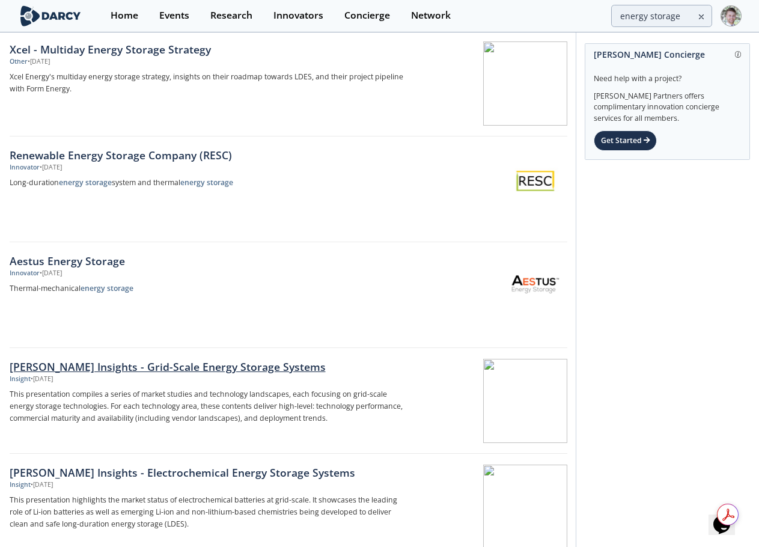
click at [165, 367] on div "[PERSON_NAME] Insights - Grid-Scale Energy Storage Systems" at bounding box center [209, 367] width 398 height 16
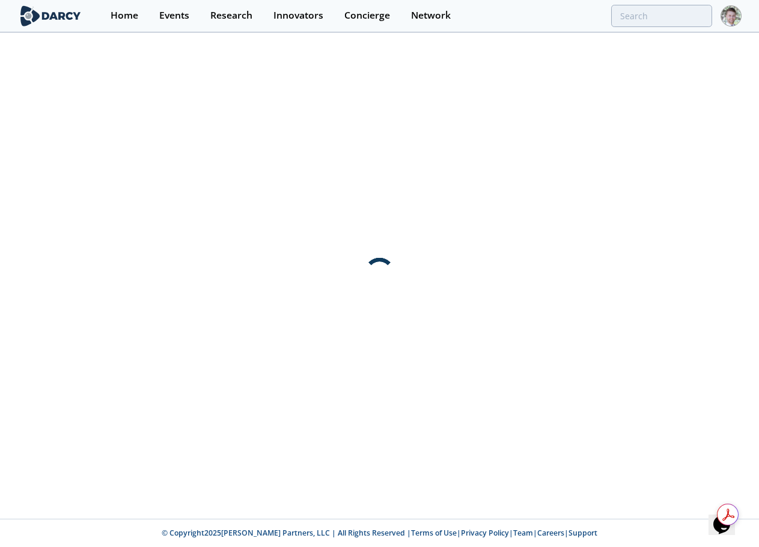
scroll to position [0, 0]
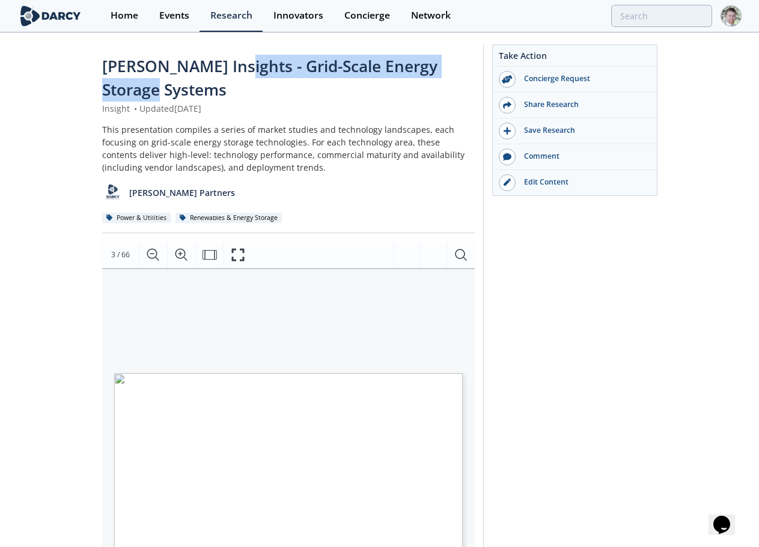
drag, startPoint x: 182, startPoint y: 85, endPoint x: 227, endPoint y: 71, distance: 47.3
click at [227, 71] on div "[PERSON_NAME] Insights - Grid-Scale Energy Storage Systems" at bounding box center [288, 78] width 373 height 47
copy span "Grid-Scale Energy Storage Systems"
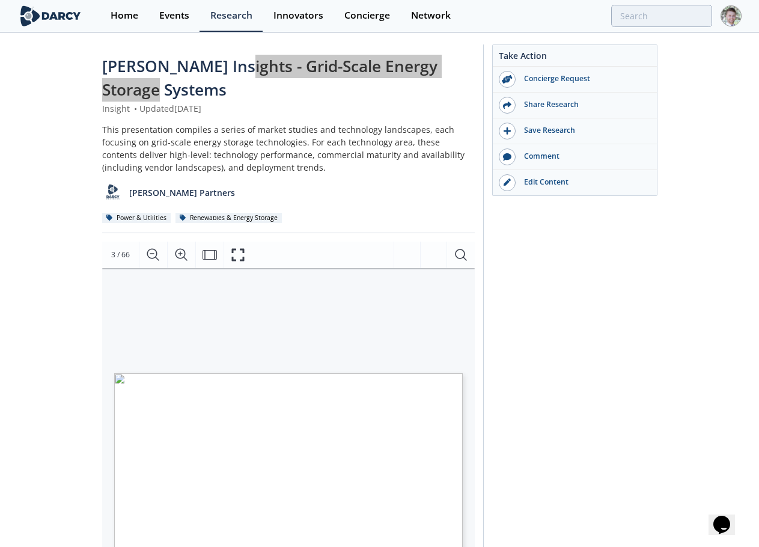
type input "energy storage"
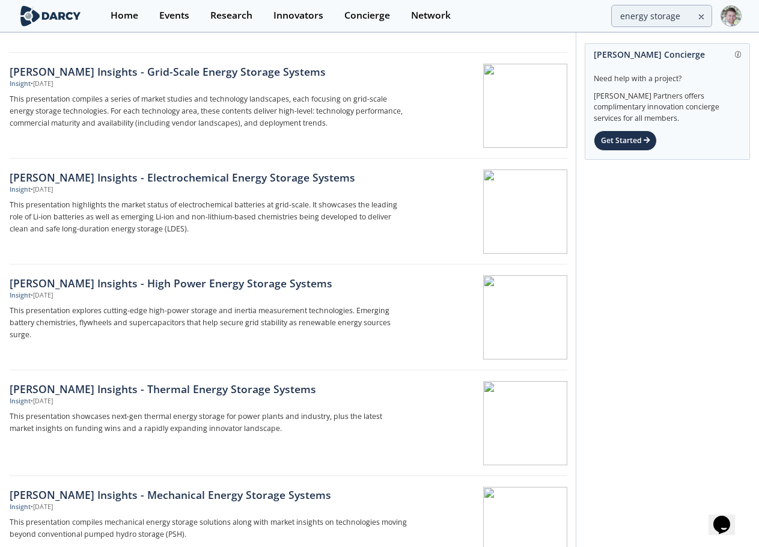
scroll to position [1049, 0]
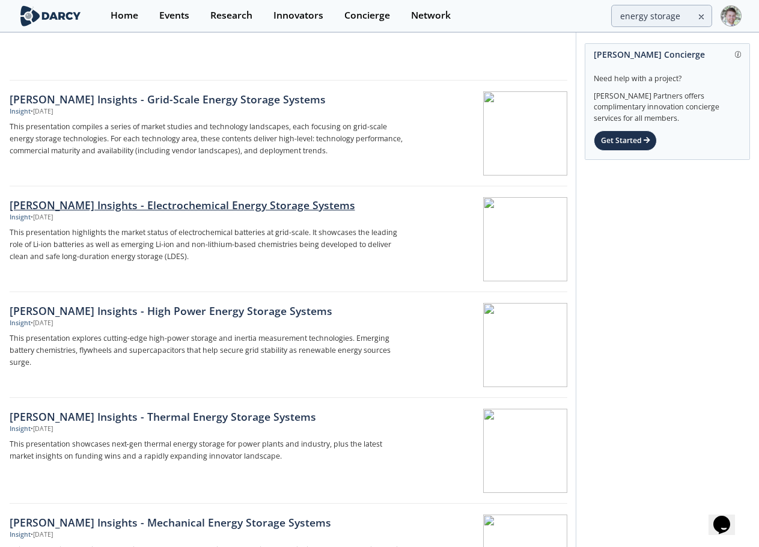
click at [227, 204] on div "[PERSON_NAME] Insights - Electrochemical Energy Storage Systems" at bounding box center [209, 205] width 398 height 16
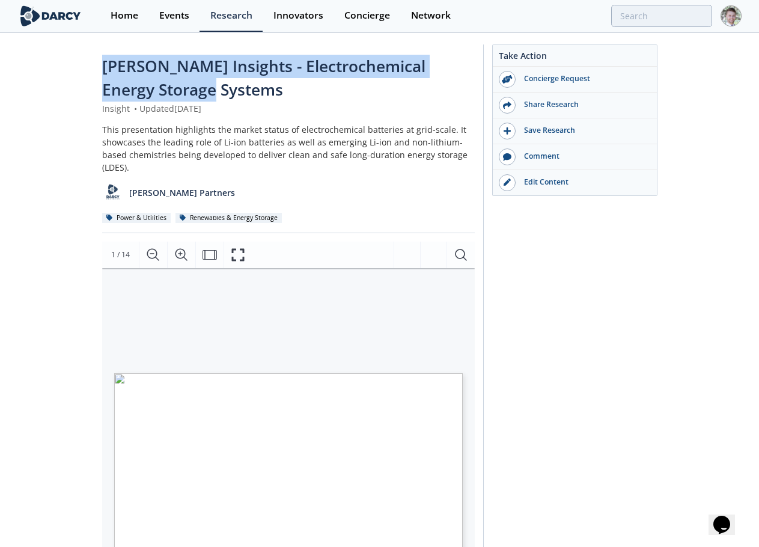
drag, startPoint x: 165, startPoint y: 84, endPoint x: 101, endPoint y: 59, distance: 68.5
click at [101, 59] on div "Darcy Insights - Electrochemical Energy Storage Systems Insight • Updated April…" at bounding box center [379, 488] width 759 height 908
copy span "[PERSON_NAME] Insights - Electrochemical Energy Storage Systems"
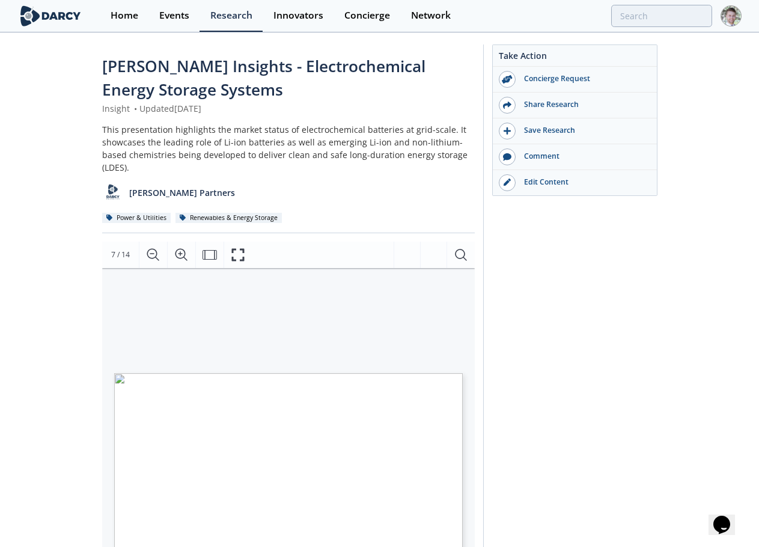
click at [61, 177] on div "Darcy Insights - Electrochemical Energy Storage Systems Insight • Updated April…" at bounding box center [379, 488] width 759 height 908
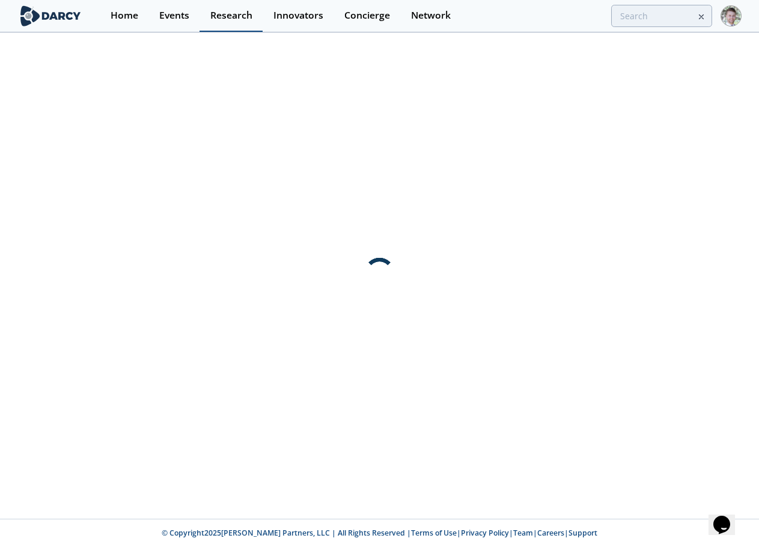
type input "energy storage"
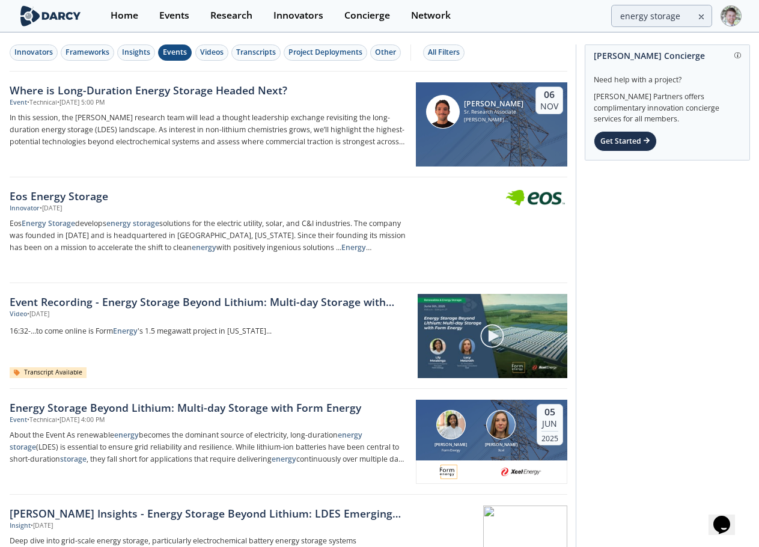
click at [168, 53] on div "Events" at bounding box center [175, 52] width 24 height 11
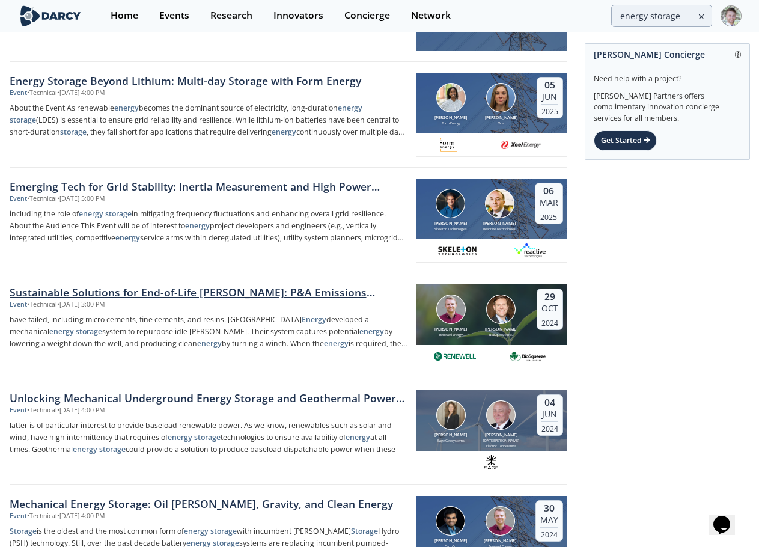
scroll to position [301, 0]
